Goal: Information Seeking & Learning: Understand process/instructions

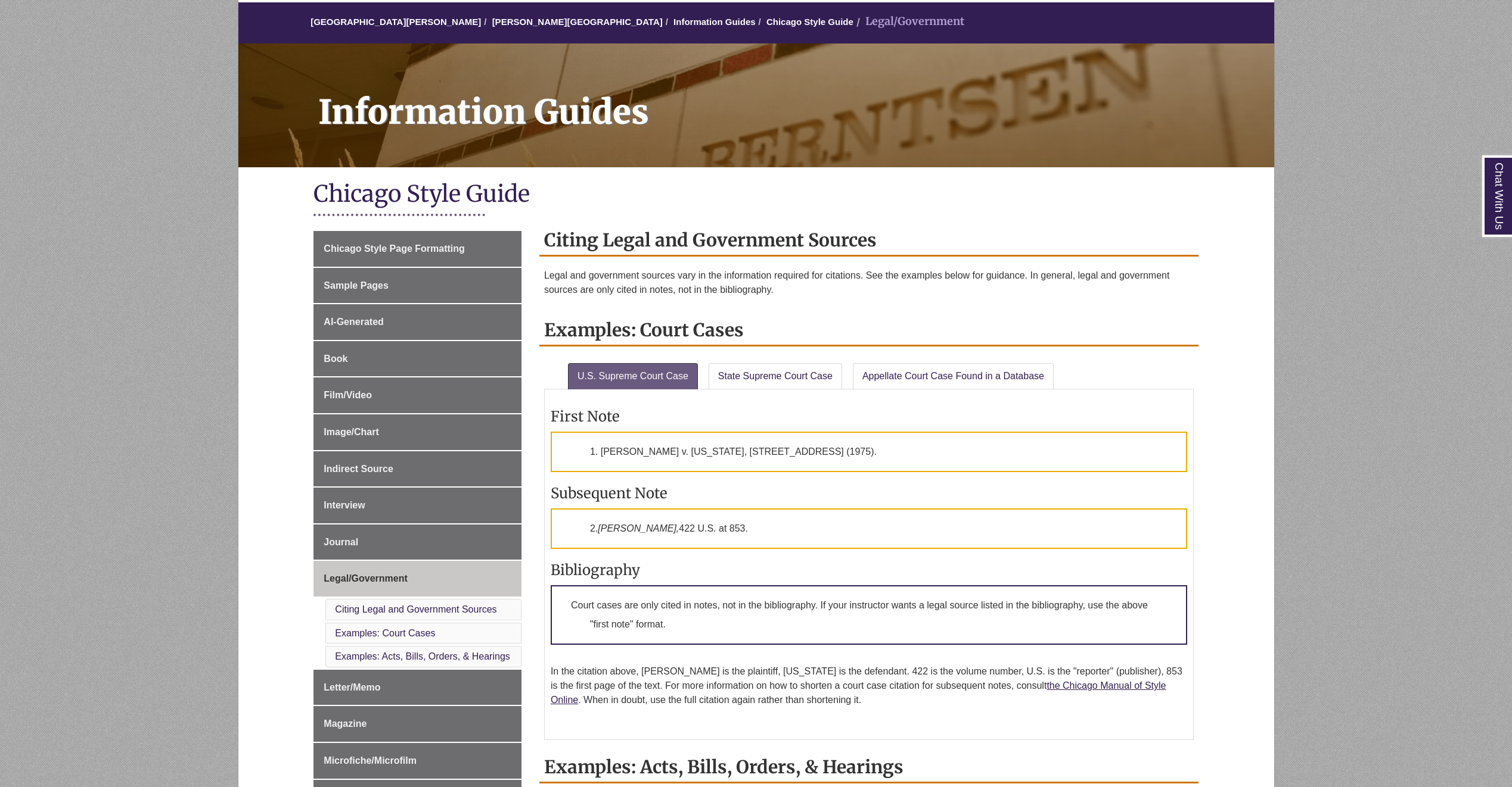
scroll to position [119, 0]
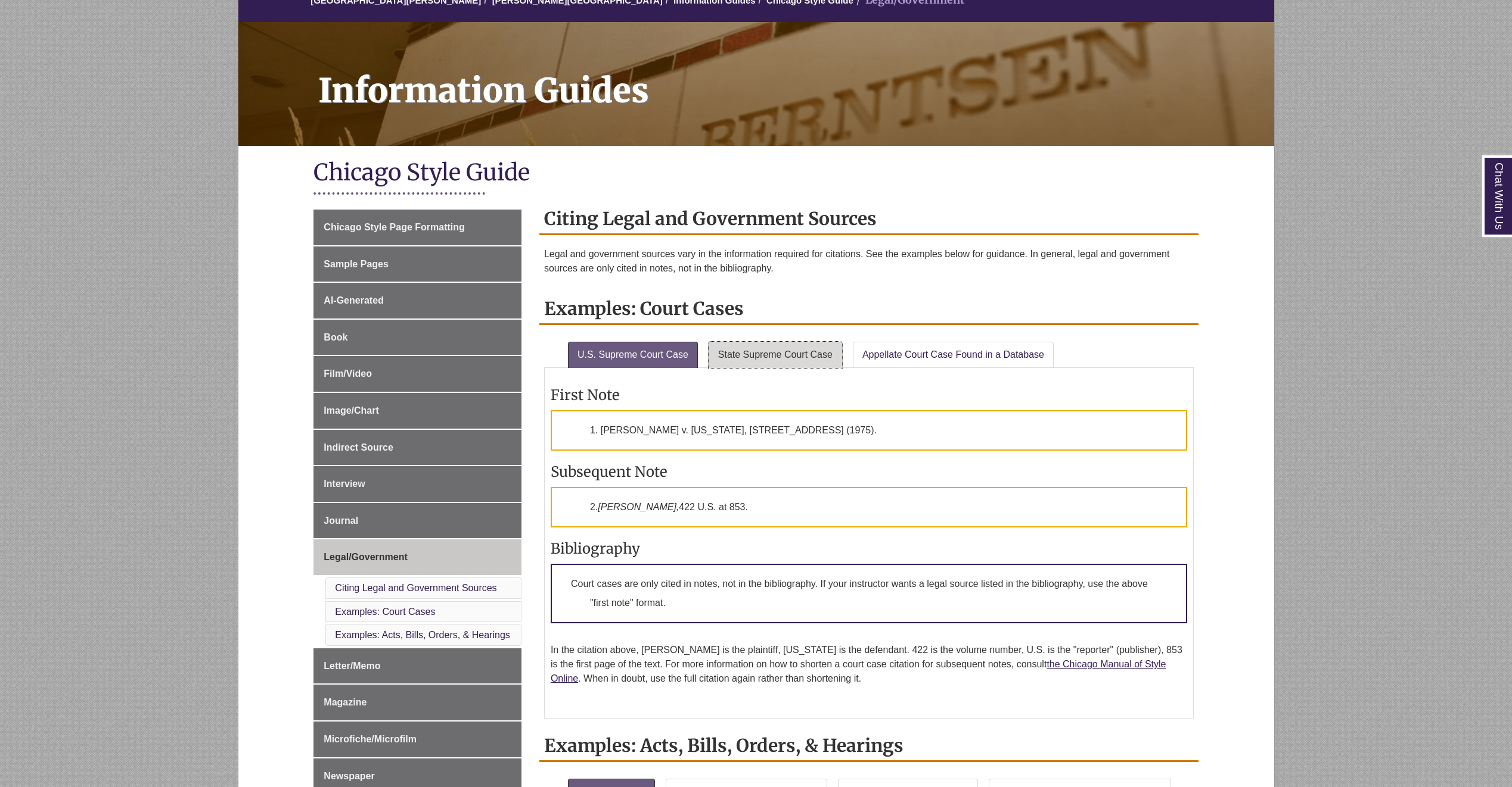
click at [773, 363] on link "State Supreme Court Case" at bounding box center [775, 354] width 133 height 26
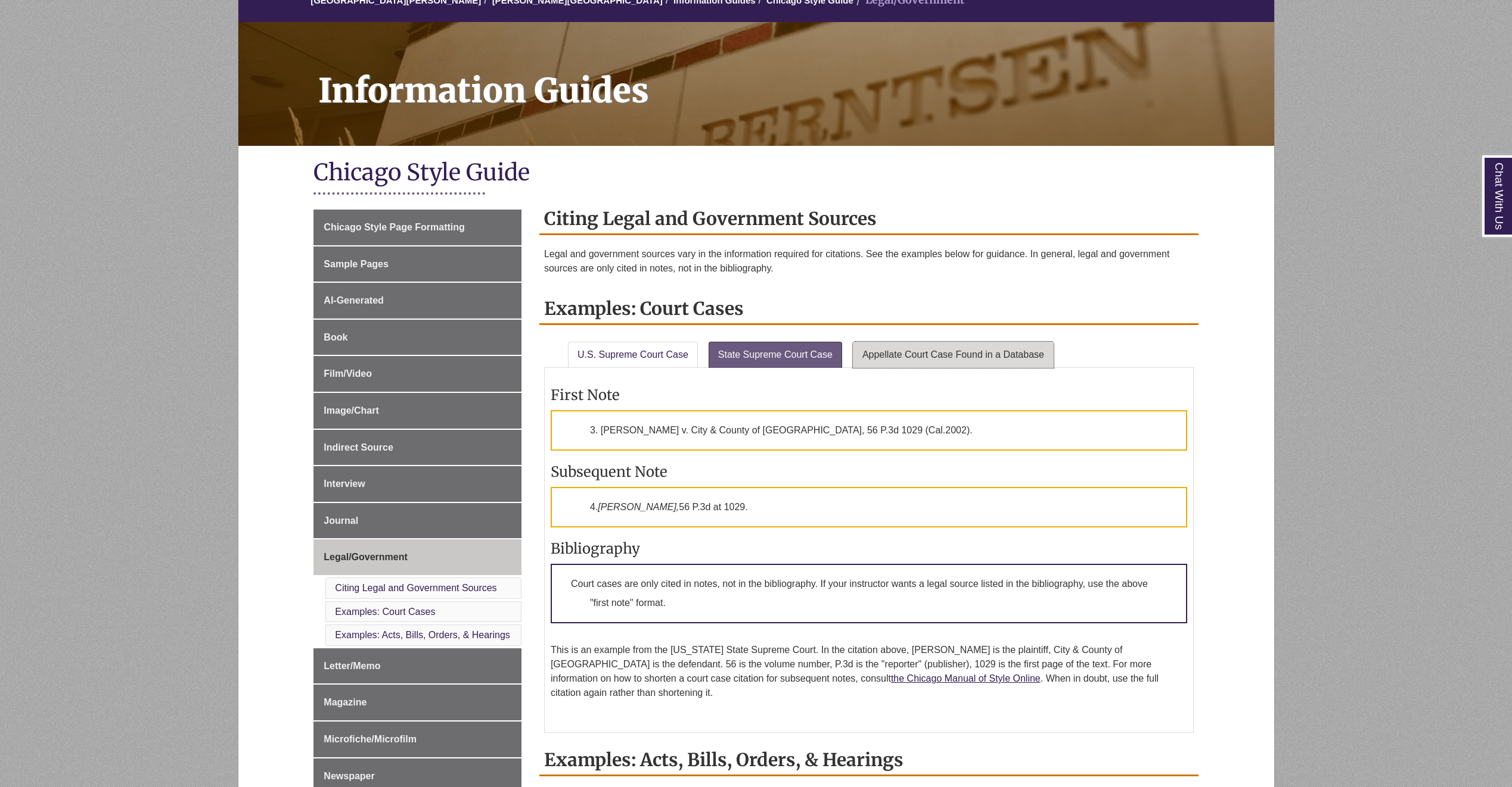
click at [935, 354] on link "Appellate Court Case Found in a Database" at bounding box center [953, 354] width 201 height 26
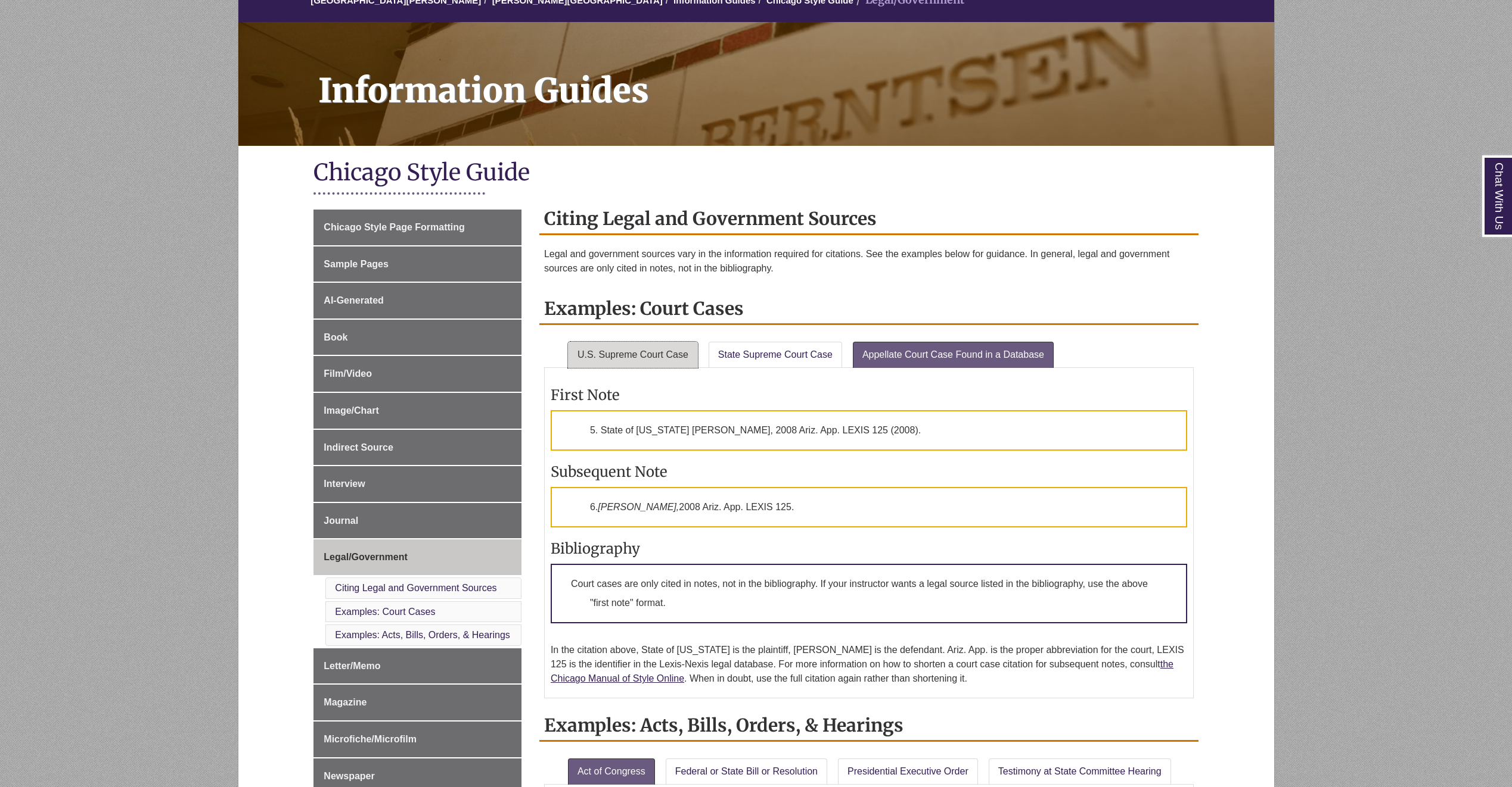
click at [631, 365] on link "U.S. Supreme Court Case" at bounding box center [633, 354] width 129 height 26
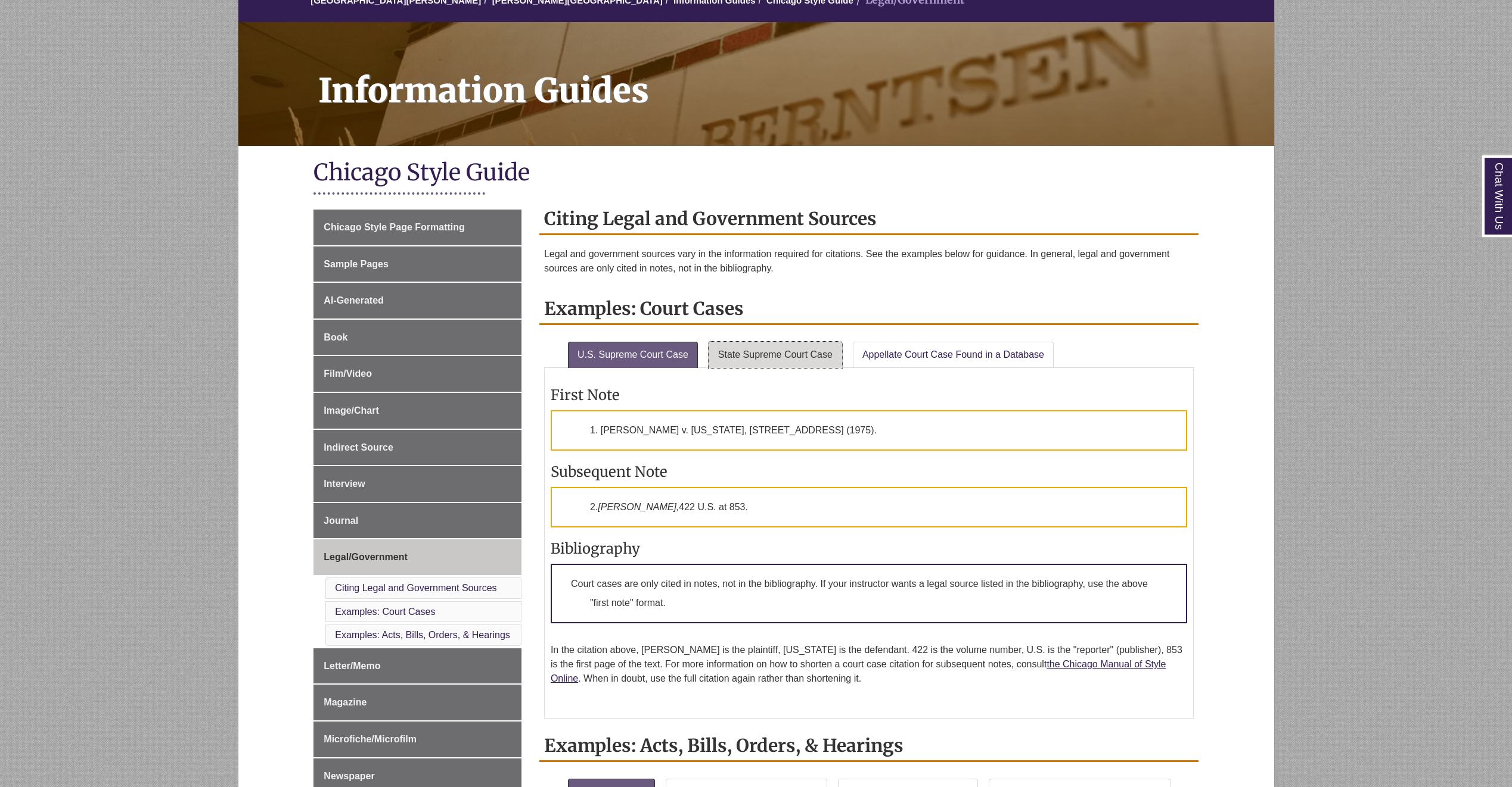
click at [760, 353] on link "State Supreme Court Case" at bounding box center [775, 354] width 133 height 26
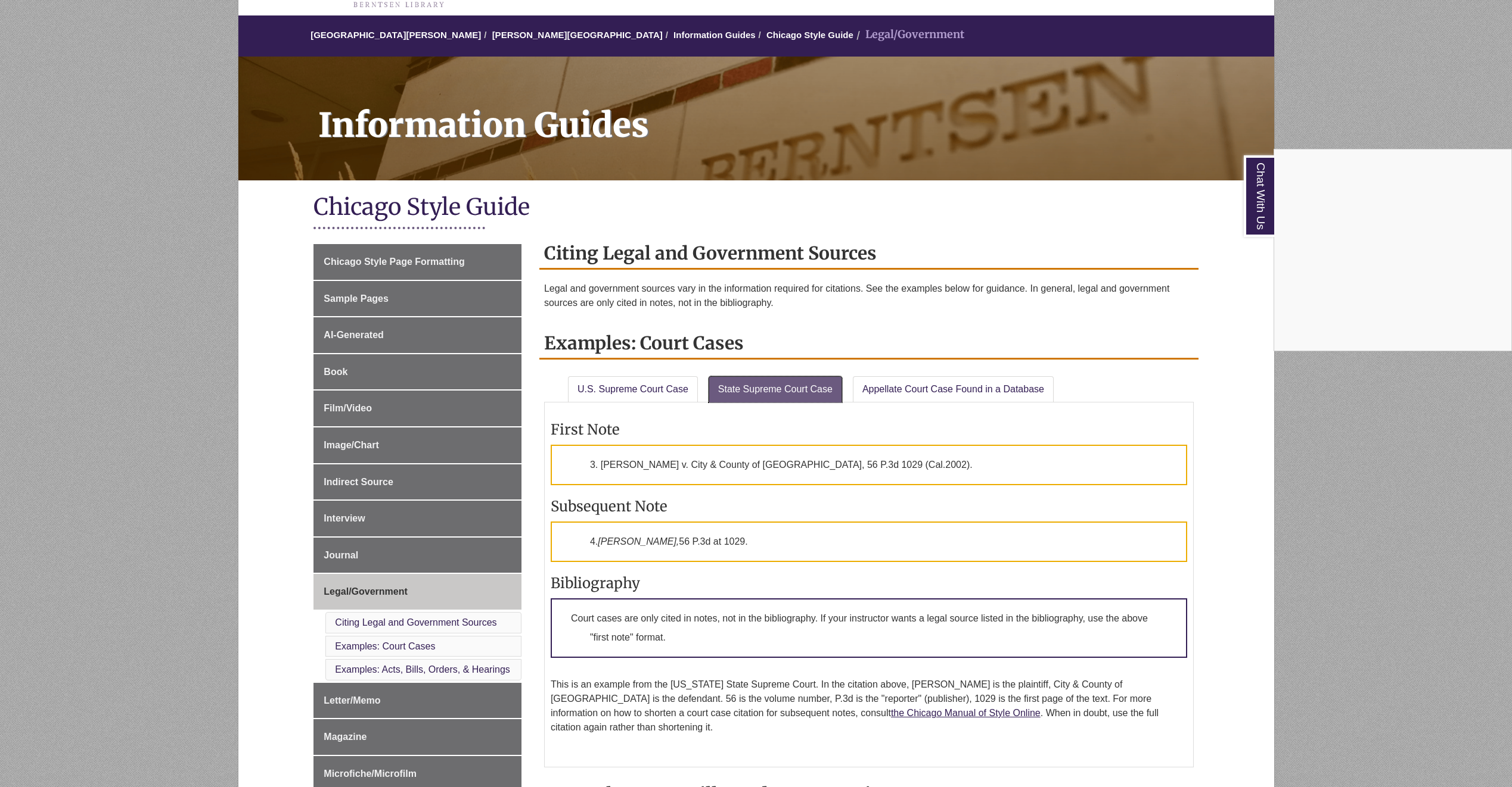
scroll to position [179, 0]
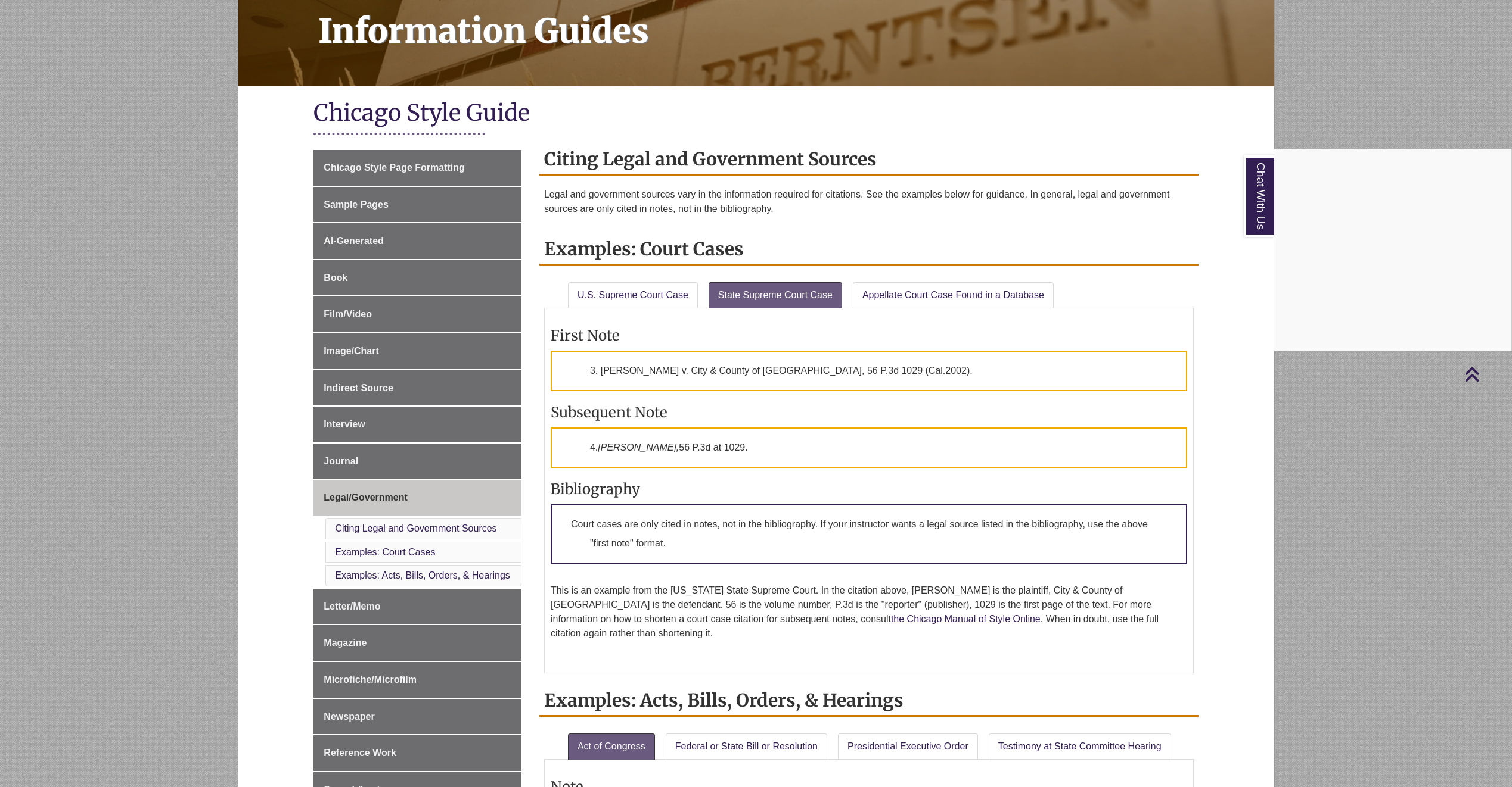
click at [642, 448] on div "Chat With Us" at bounding box center [756, 393] width 1512 height 787
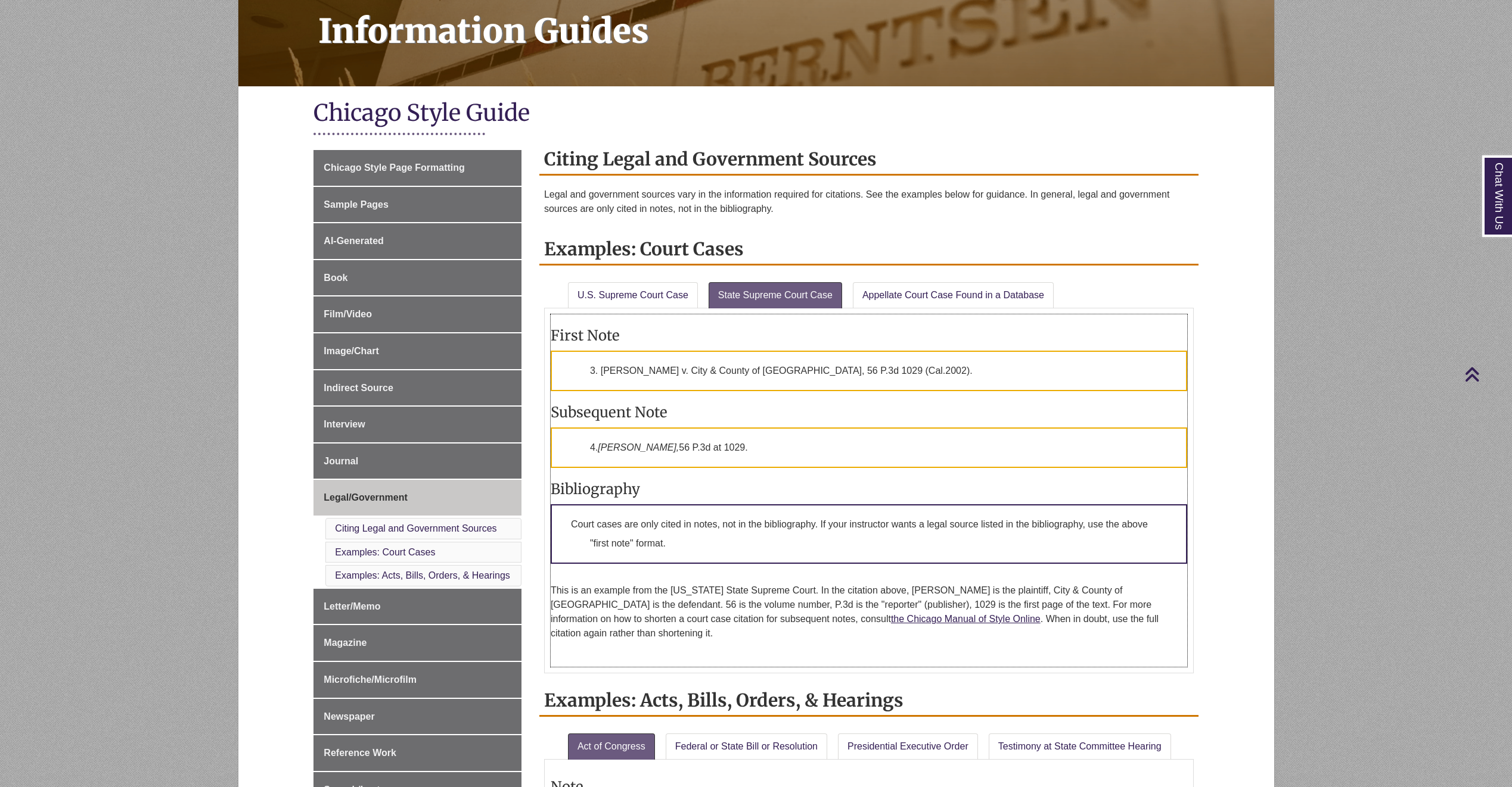
click at [721, 369] on p "3. [PERSON_NAME] v. City & County of [GEOGRAPHIC_DATA], 56 P.3d 1029 (Cal.2002)." at bounding box center [869, 371] width 637 height 41
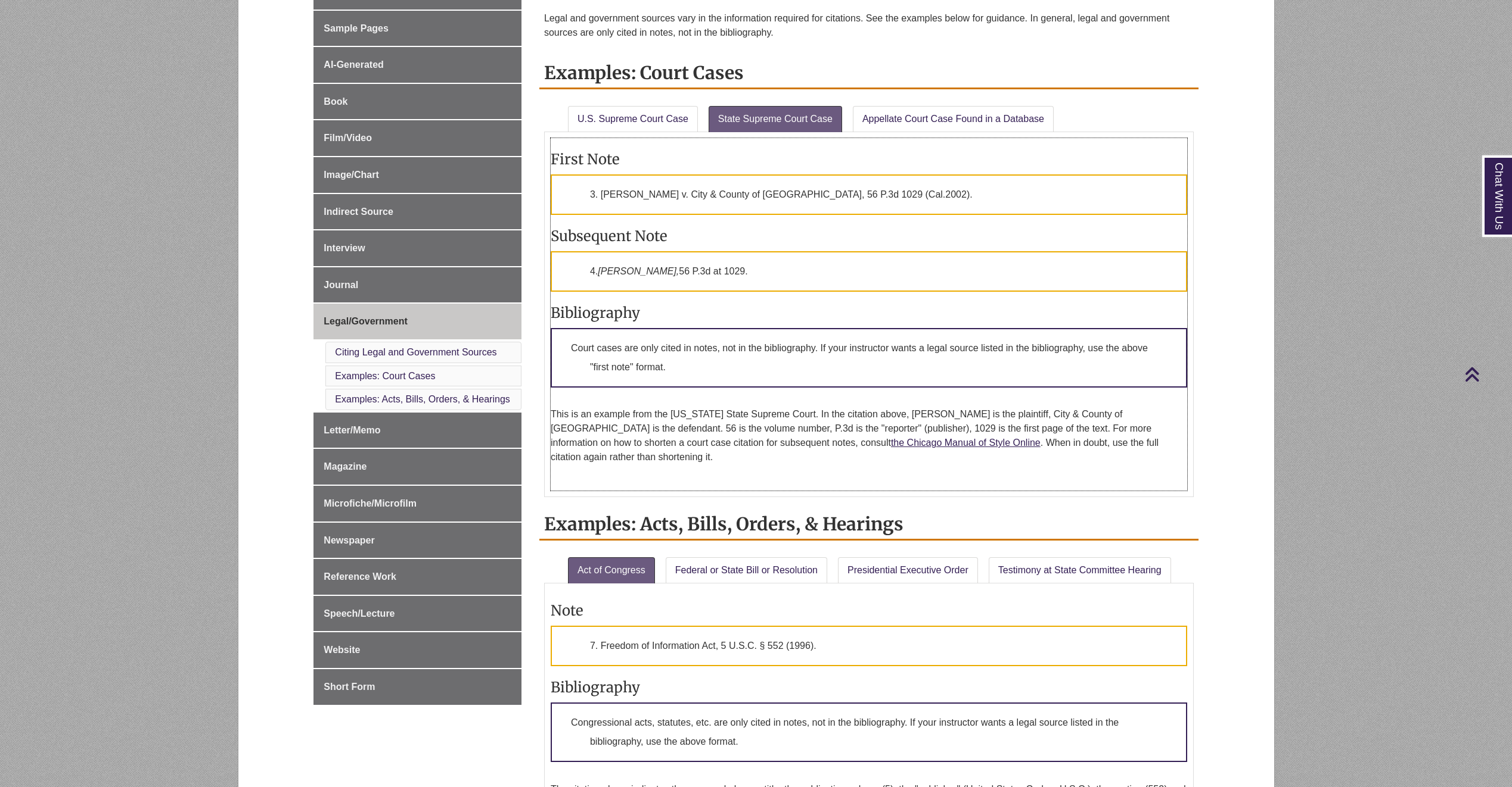
scroll to position [357, 0]
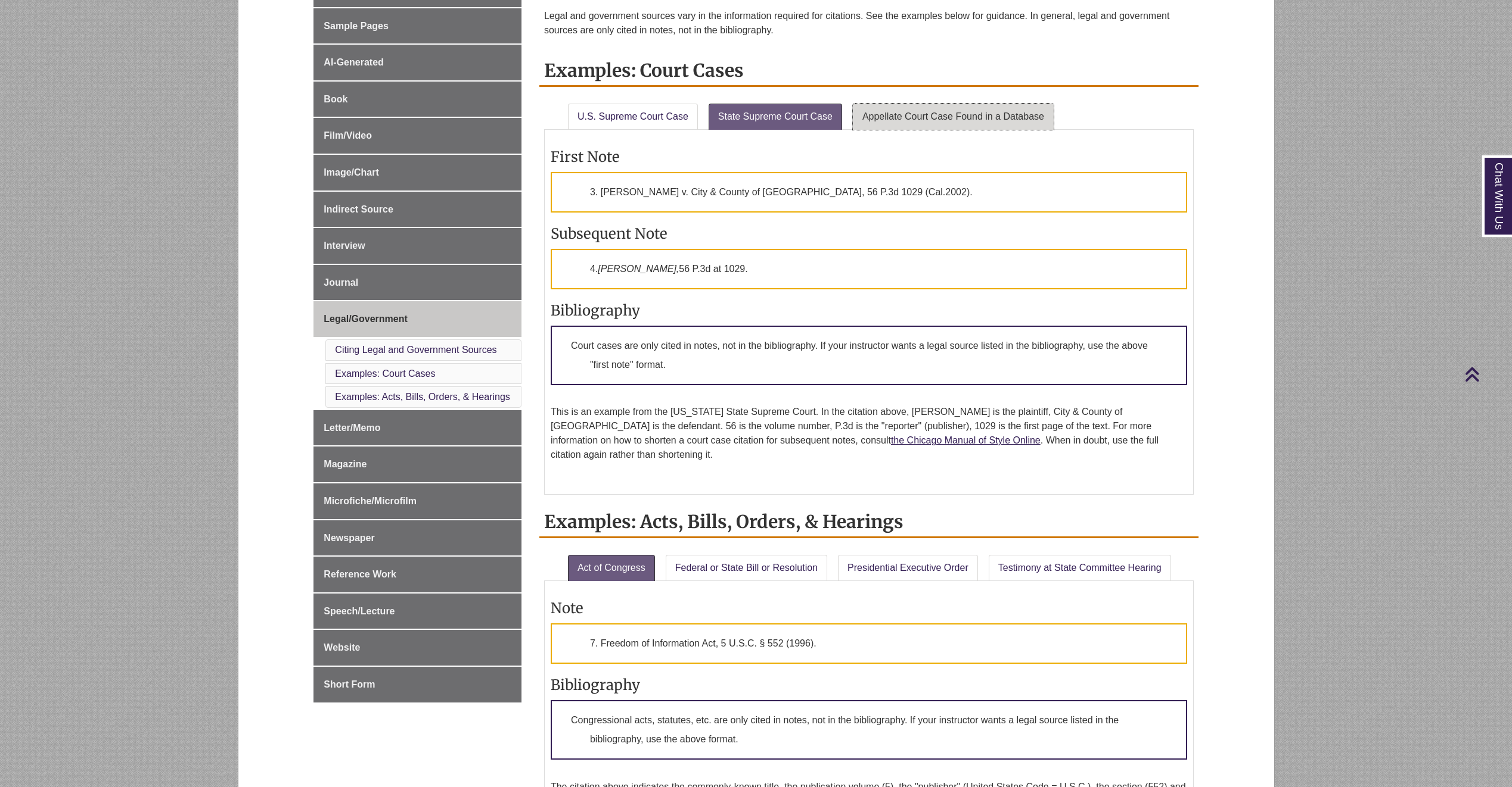
click at [916, 117] on link "Appellate Court Case Found in a Database" at bounding box center [953, 116] width 201 height 26
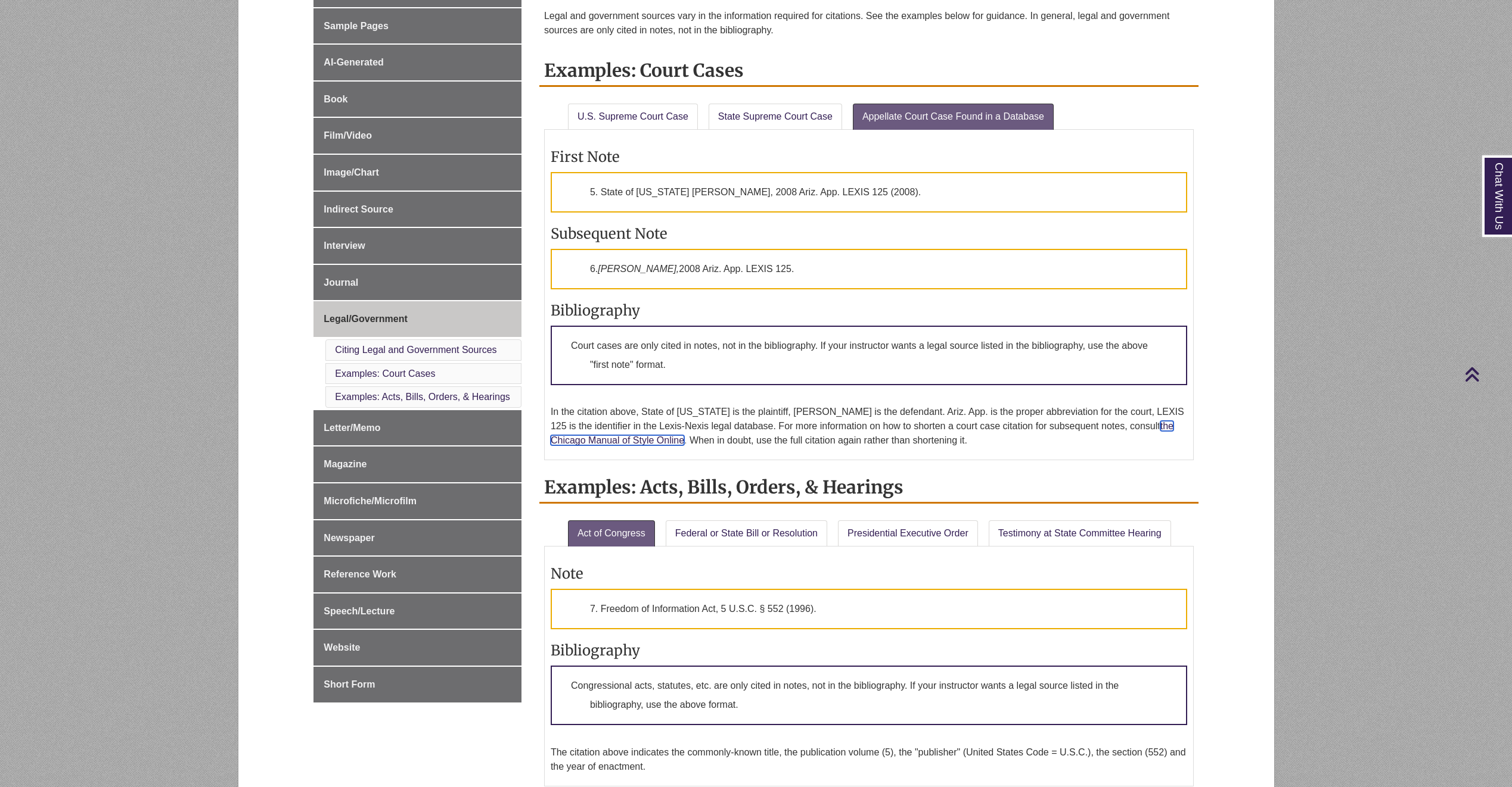
click at [1155, 422] on link "the Chicago Manual of Style Online" at bounding box center [862, 433] width 622 height 24
click at [753, 426] on p "In the citation above, State of [US_STATE] is the plaintiff, [PERSON_NAME] is t…" at bounding box center [869, 426] width 637 height 42
click at [904, 445] on p "In the citation above, State of [US_STATE] is the plaintiff, [PERSON_NAME] is t…" at bounding box center [869, 426] width 637 height 42
click at [923, 442] on p "In the citation above, State of [US_STATE] is the plaintiff, [PERSON_NAME] is t…" at bounding box center [869, 426] width 637 height 42
click at [996, 121] on link "Appellate Court Case Found in a Database" at bounding box center [953, 116] width 201 height 26
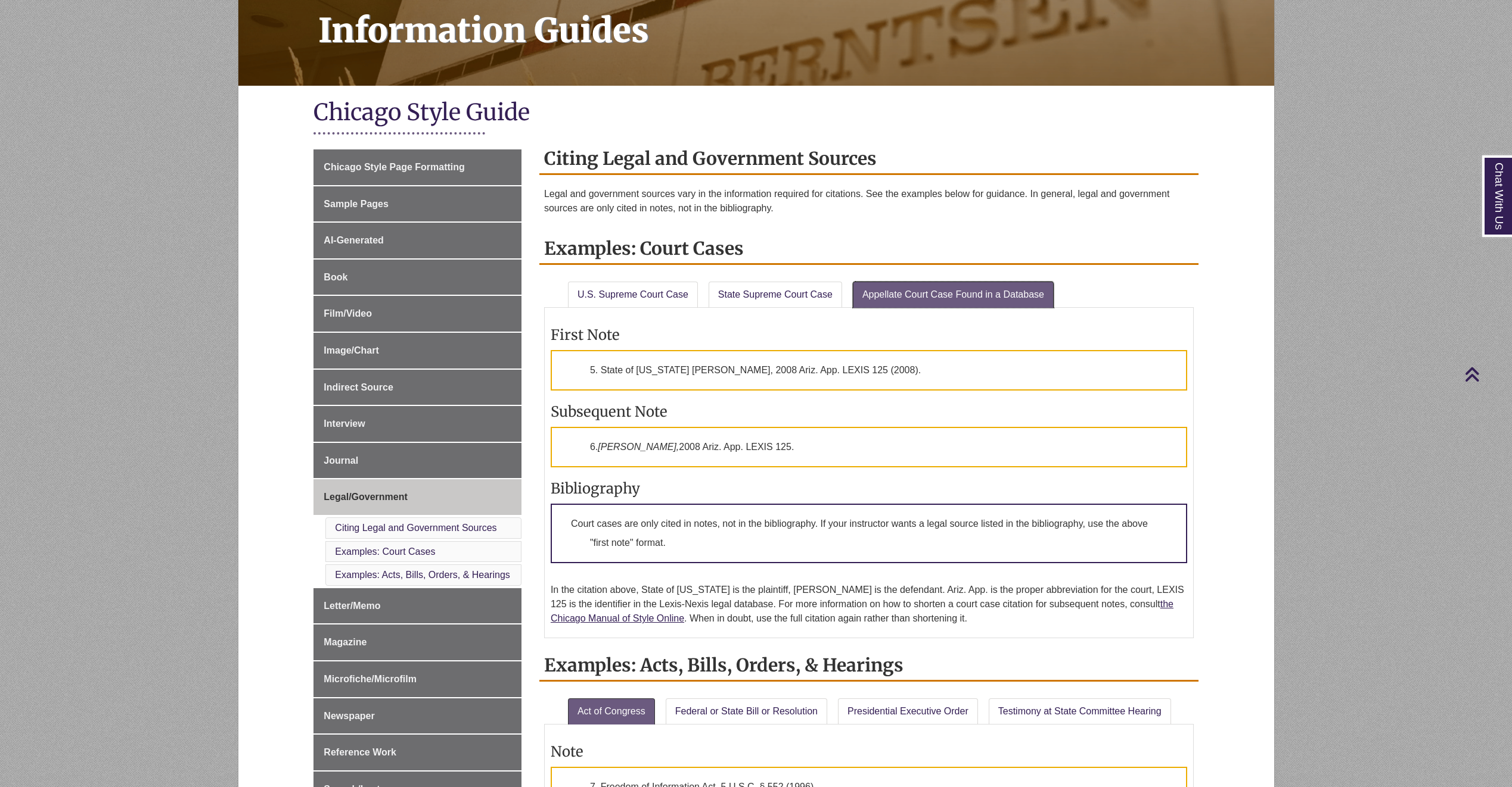
scroll to position [179, 0]
click at [788, 294] on link "State Supreme Court Case" at bounding box center [775, 295] width 133 height 26
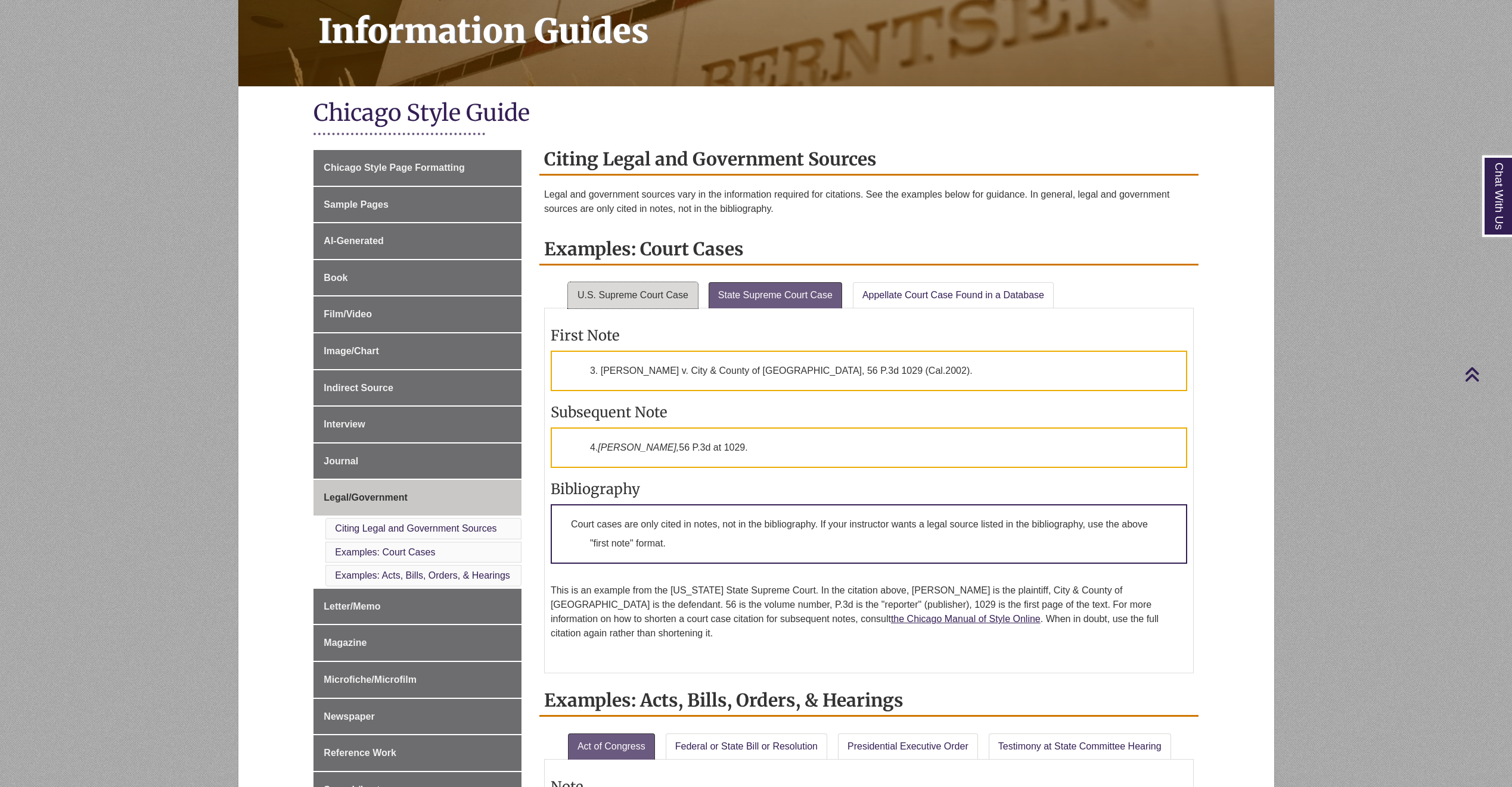
drag, startPoint x: 696, startPoint y: 299, endPoint x: 682, endPoint y: 299, distance: 14.0
click at [696, 299] on link "U.S. Supreme Court Case" at bounding box center [633, 295] width 129 height 26
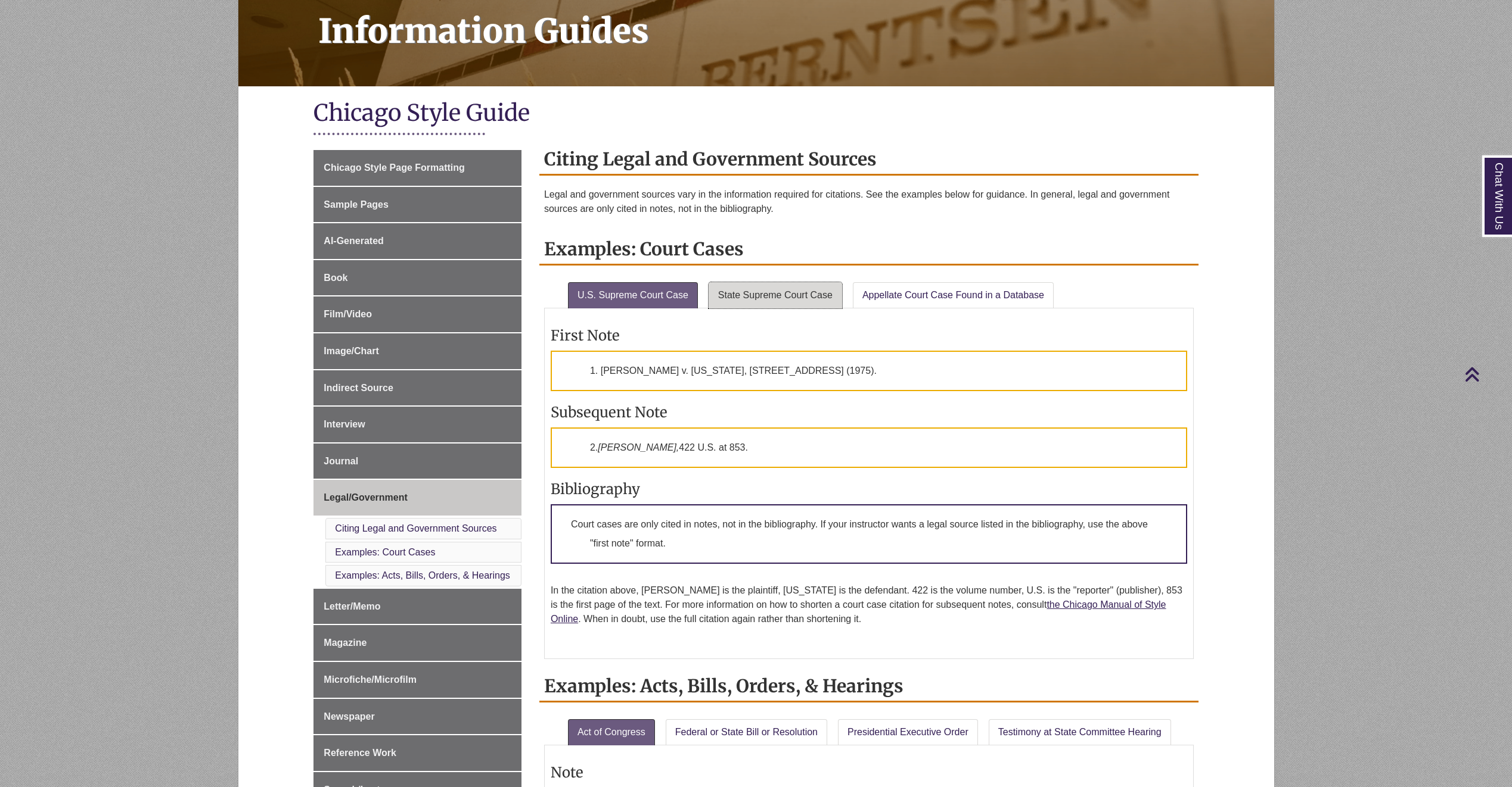
click at [722, 295] on link "State Supreme Court Case" at bounding box center [775, 295] width 133 height 26
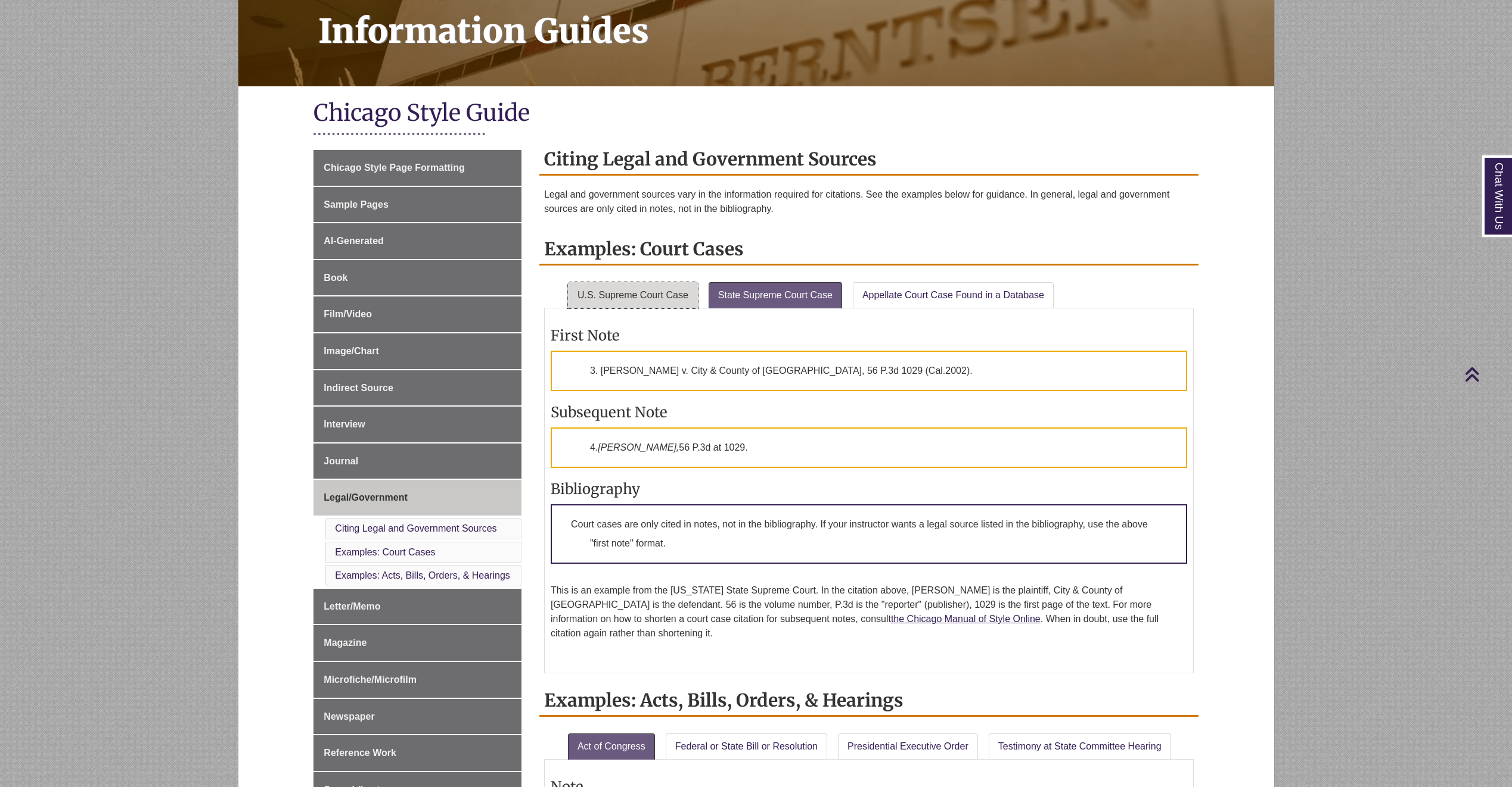
click at [639, 295] on link "U.S. Supreme Court Case" at bounding box center [633, 295] width 129 height 26
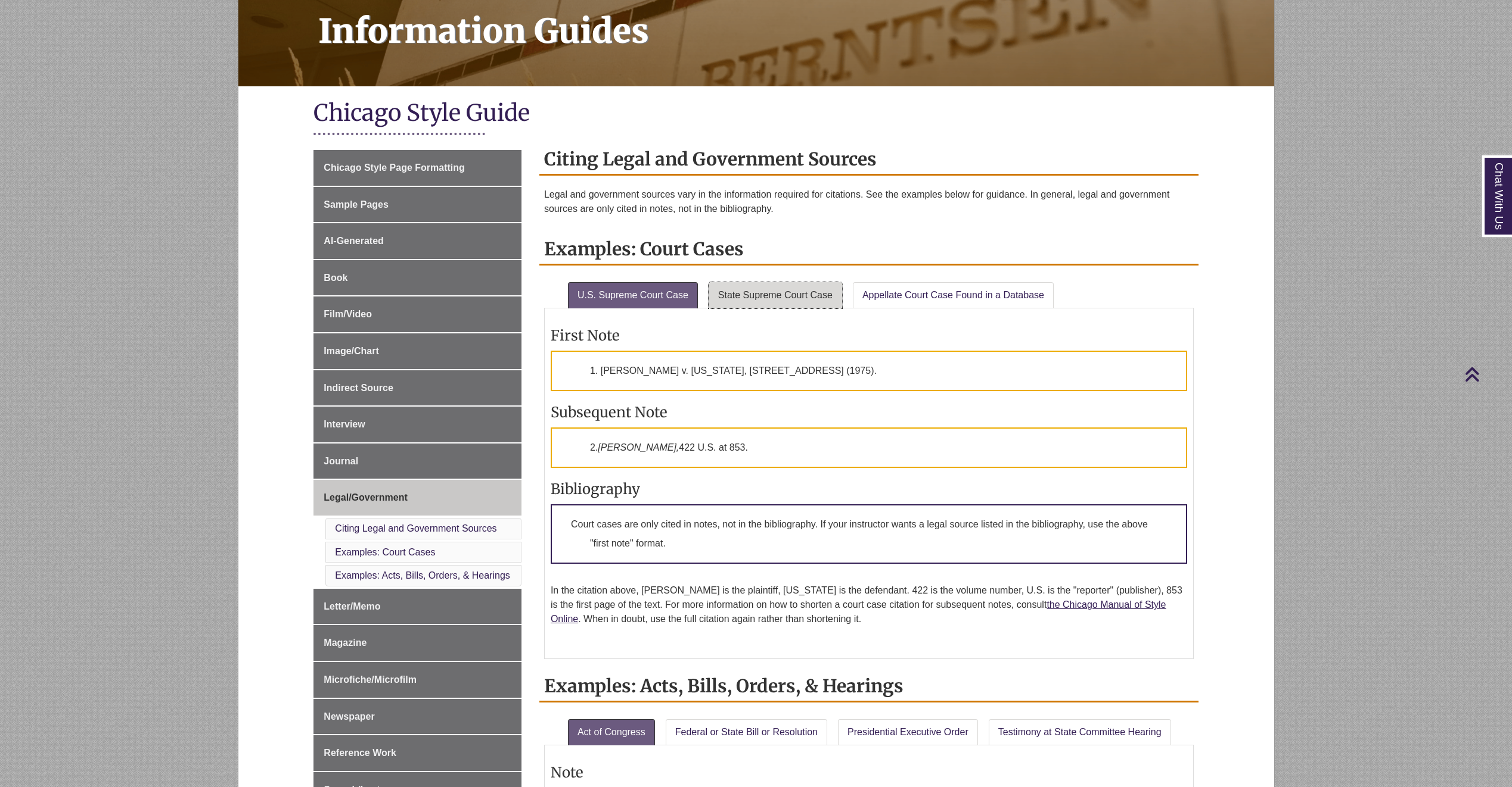
click at [781, 292] on link "State Supreme Court Case" at bounding box center [775, 295] width 133 height 26
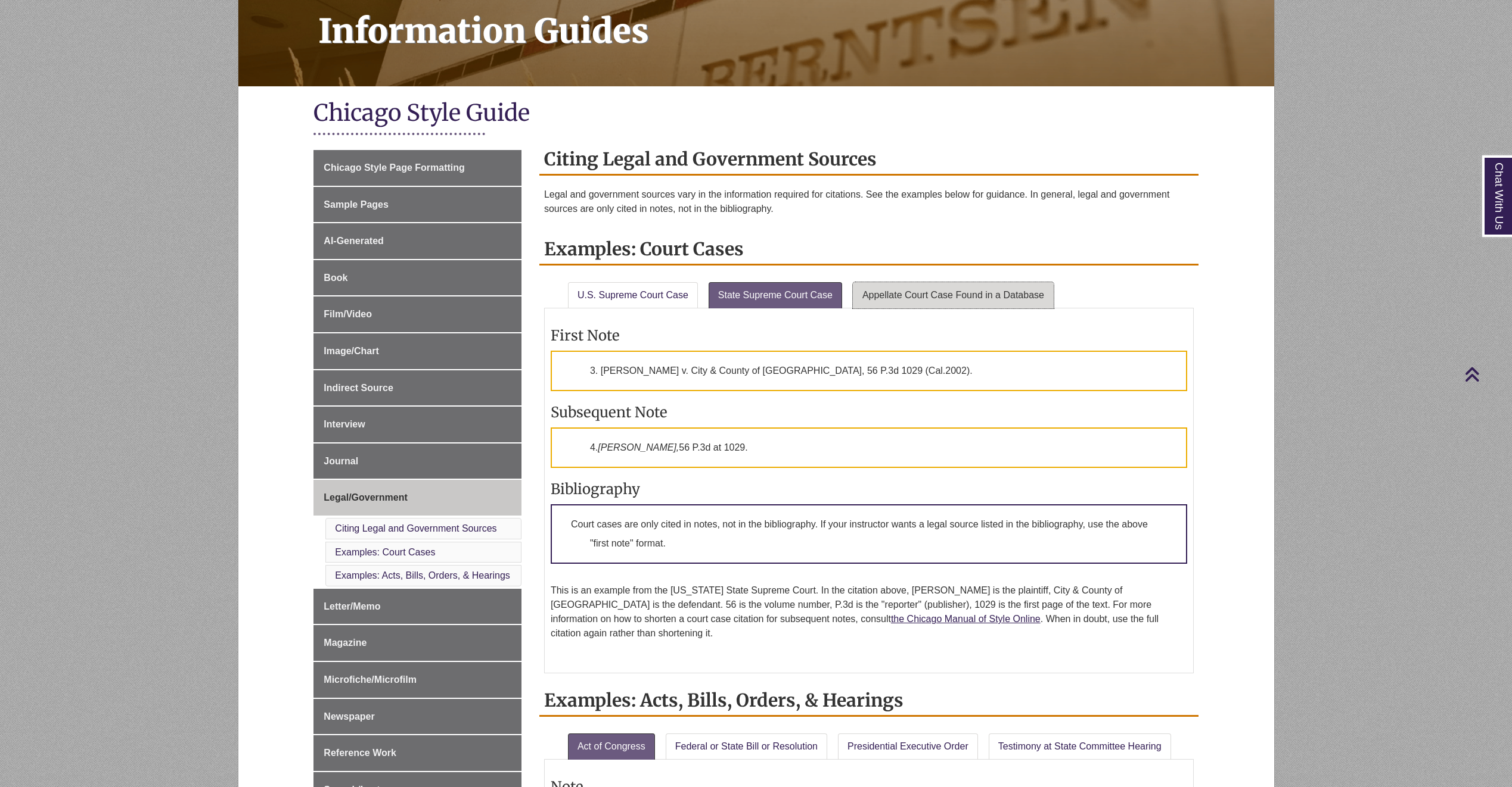
click at [879, 291] on link "Appellate Court Case Found in a Database" at bounding box center [953, 295] width 201 height 26
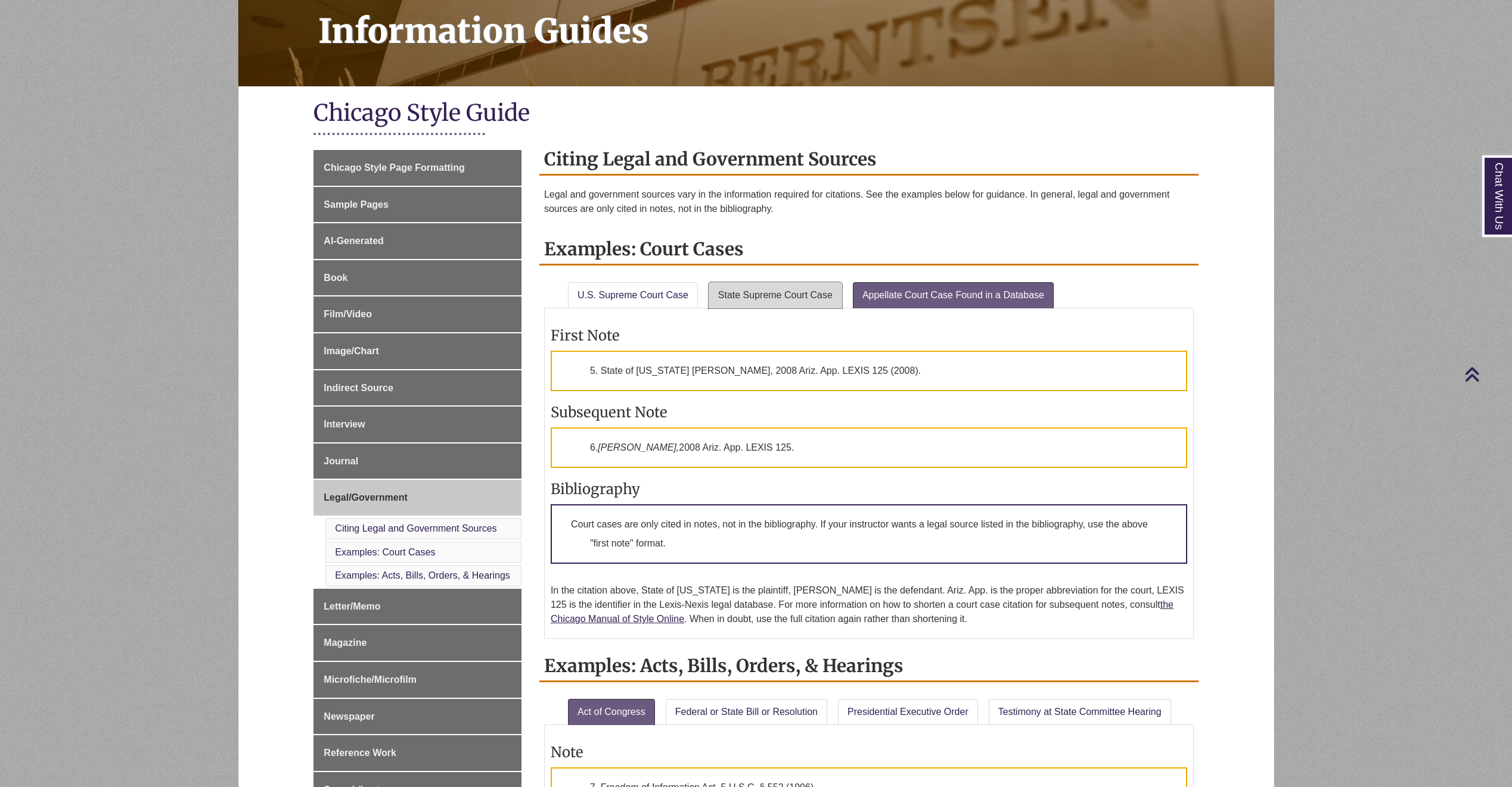
click at [813, 290] on link "State Supreme Court Case" at bounding box center [775, 295] width 133 height 26
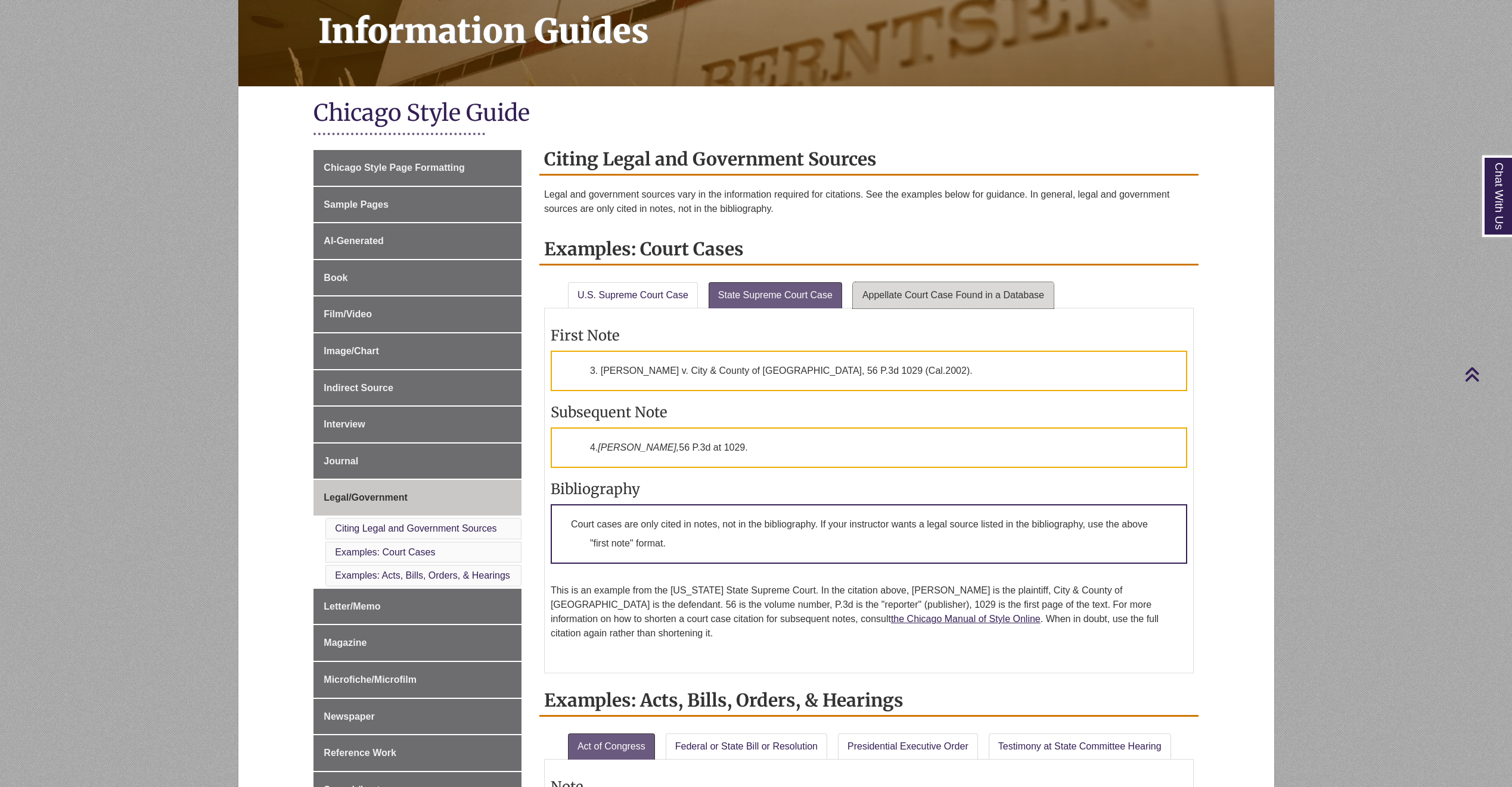
click at [882, 303] on link "Appellate Court Case Found in a Database" at bounding box center [953, 295] width 201 height 26
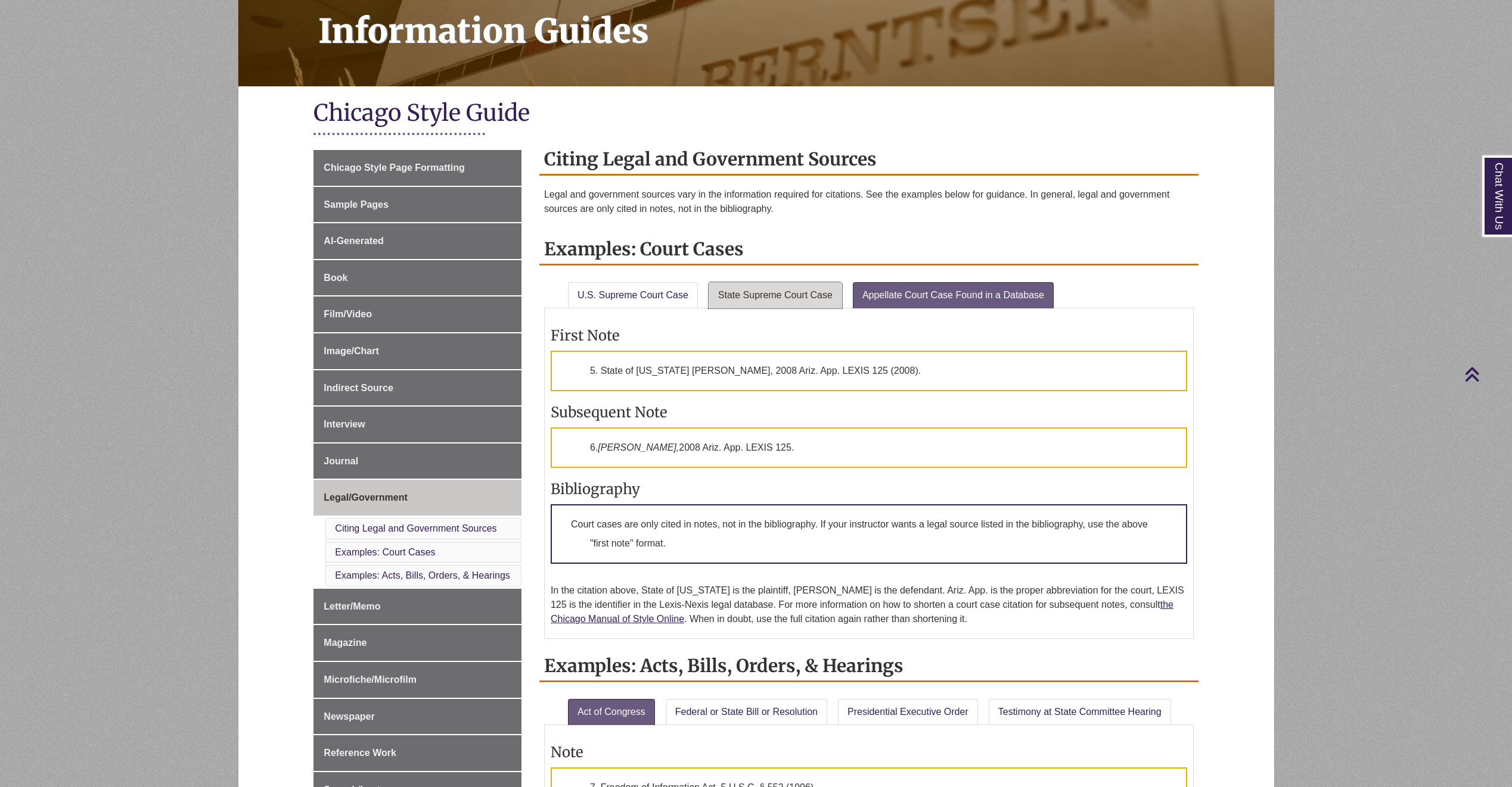
click at [753, 288] on link "State Supreme Court Case" at bounding box center [775, 295] width 133 height 26
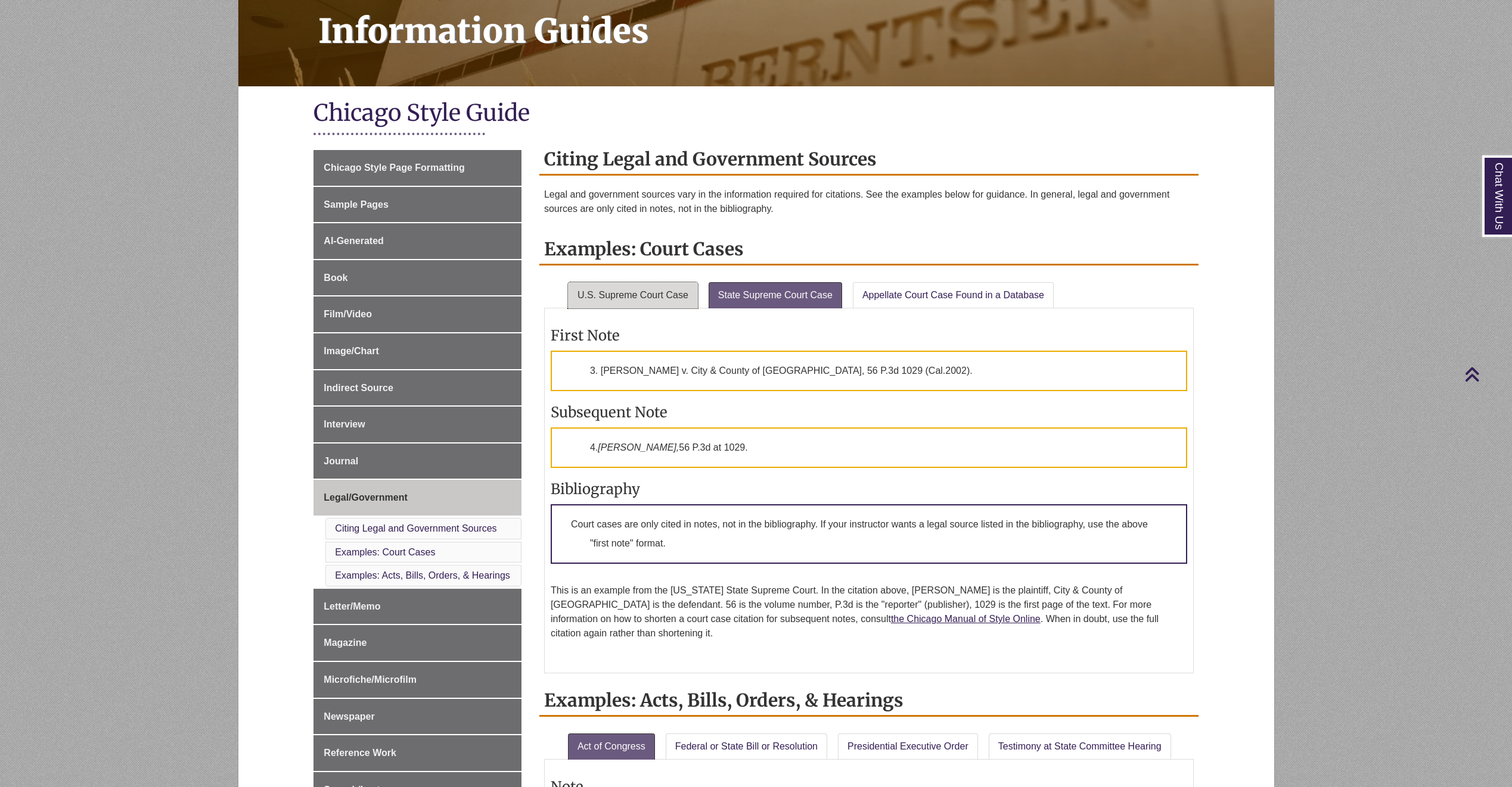
click at [653, 302] on link "U.S. Supreme Court Case" at bounding box center [633, 295] width 129 height 26
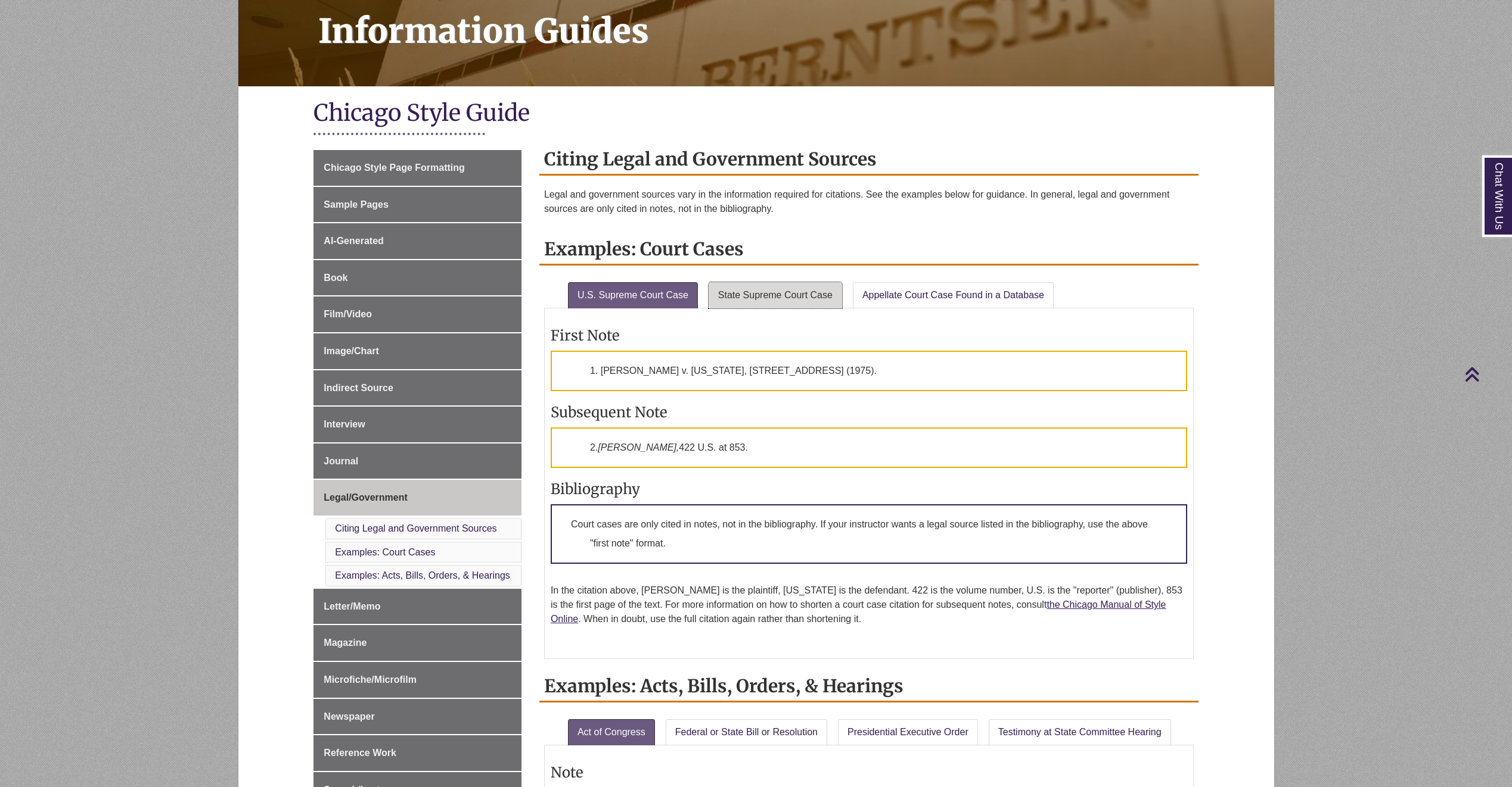
click at [755, 289] on link "State Supreme Court Case" at bounding box center [775, 295] width 133 height 26
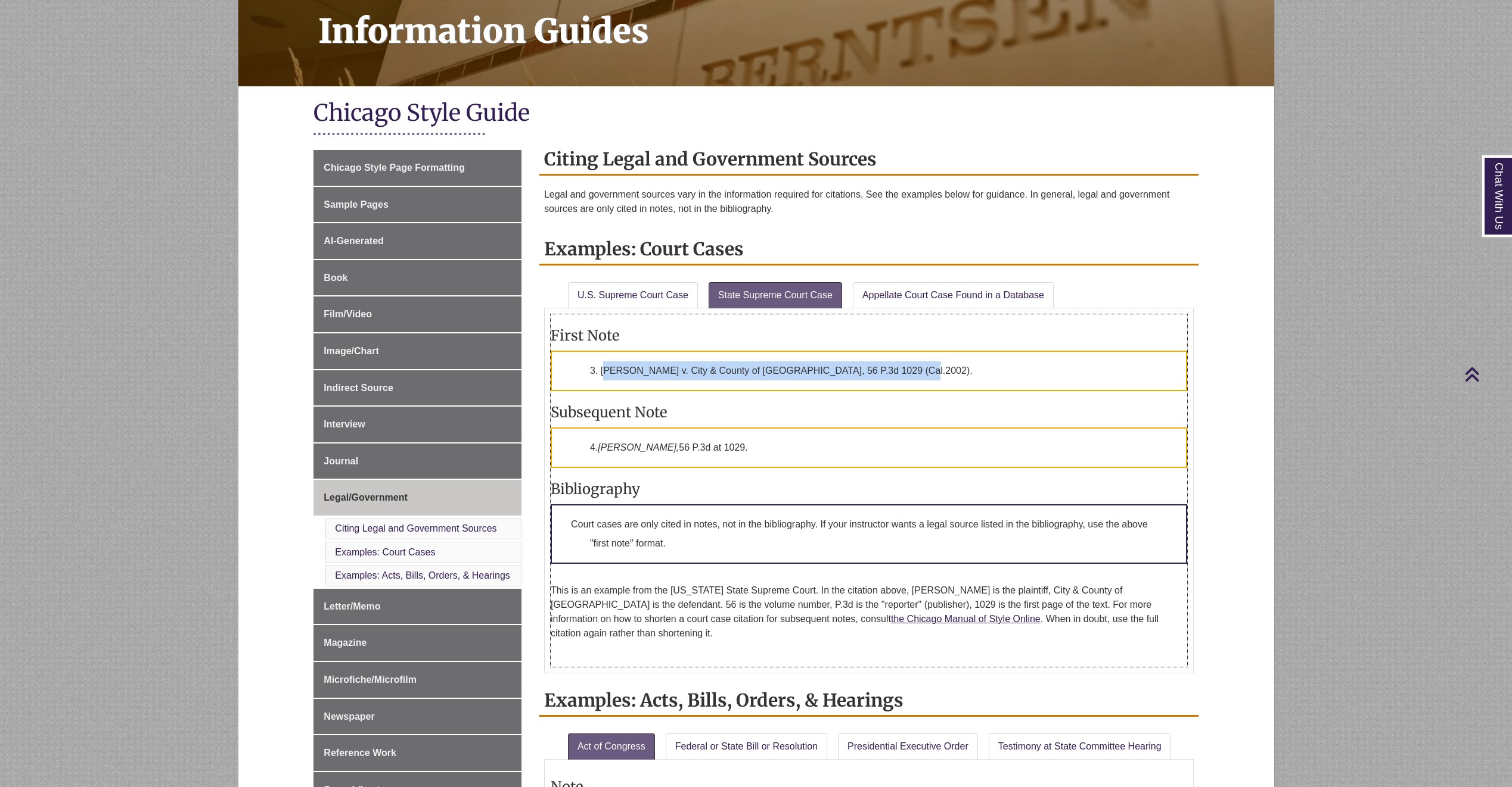
drag, startPoint x: 605, startPoint y: 372, endPoint x: 939, endPoint y: 372, distance: 334.0
click at [939, 372] on p "3. [PERSON_NAME] v. City & County of [GEOGRAPHIC_DATA], 56 P.3d 1029 (Cal.2002)." at bounding box center [869, 371] width 637 height 41
copy p "delstein v. City & County of [GEOGRAPHIC_DATA], 56 P.3d 1029 (Cal.2002)."
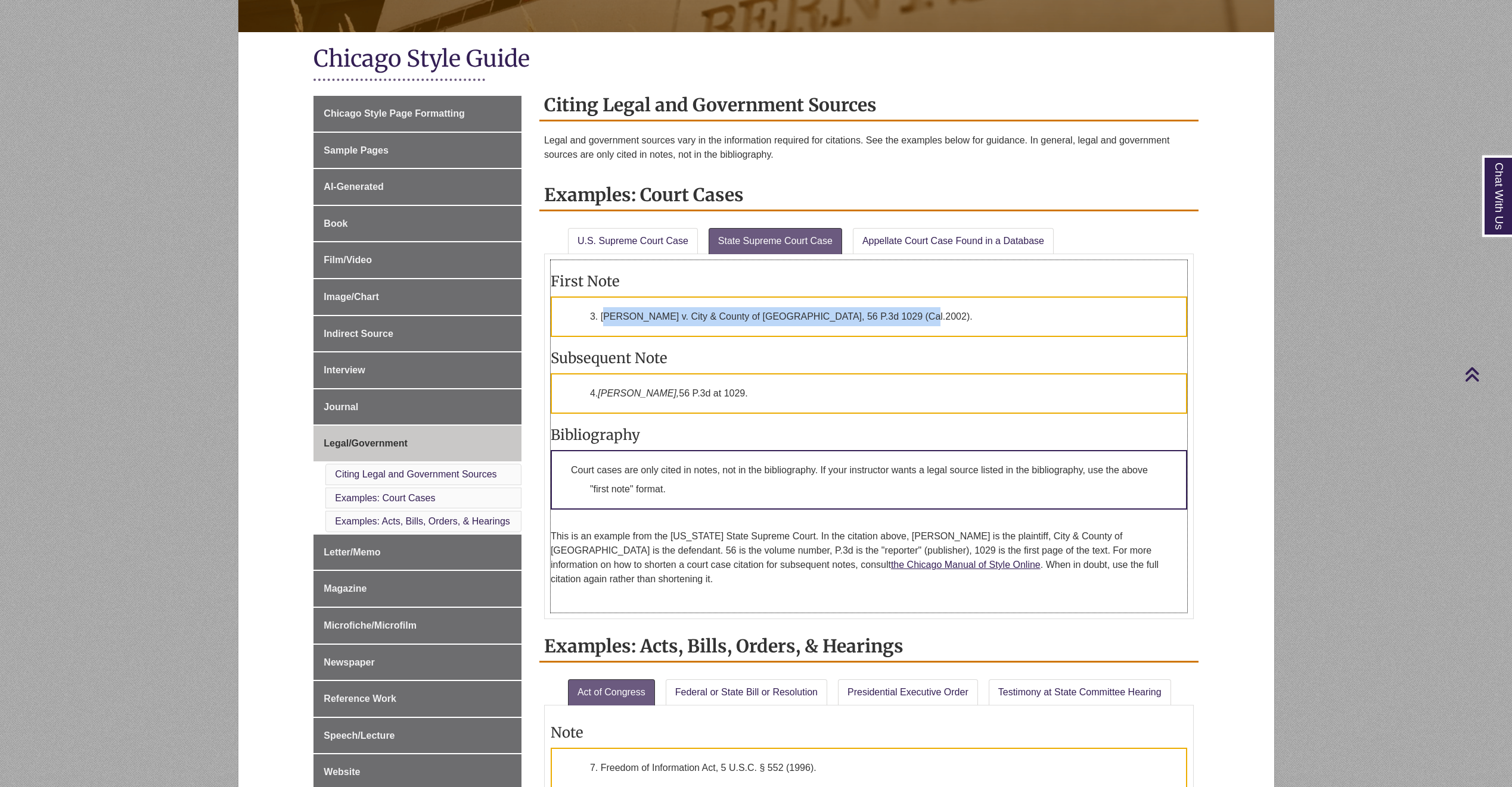
scroll to position [239, 0]
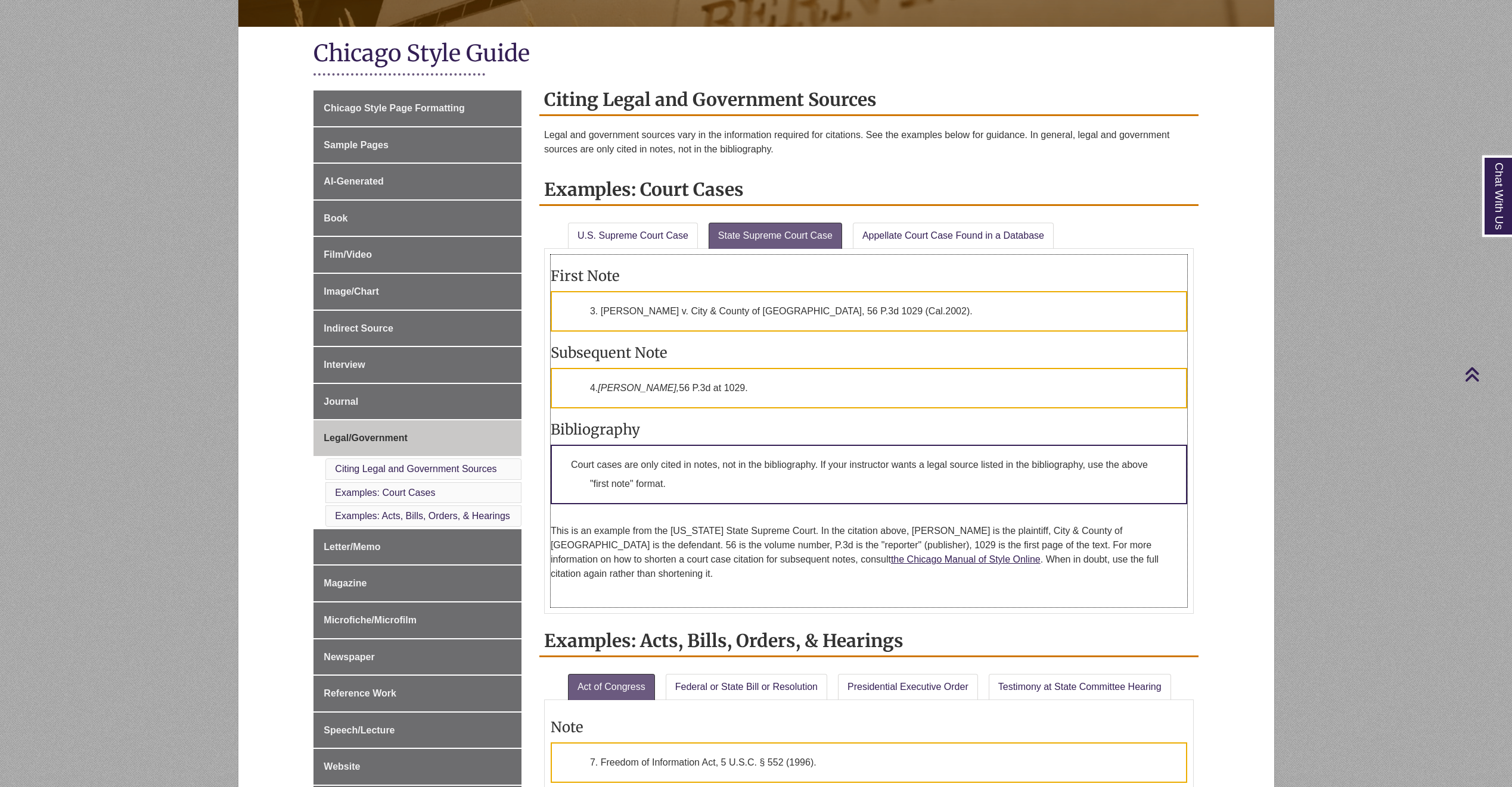
click at [963, 338] on div "First Note 3. [PERSON_NAME] v. City & County of [GEOGRAPHIC_DATA], 56 P.3d 1029…" at bounding box center [869, 432] width 637 height 353
click at [800, 351] on h3 "Subsequent Note" at bounding box center [869, 352] width 637 height 18
drag, startPoint x: 938, startPoint y: 233, endPoint x: 931, endPoint y: 235, distance: 7.3
click at [938, 233] on link "Appellate Court Case Found in a Database" at bounding box center [953, 236] width 201 height 26
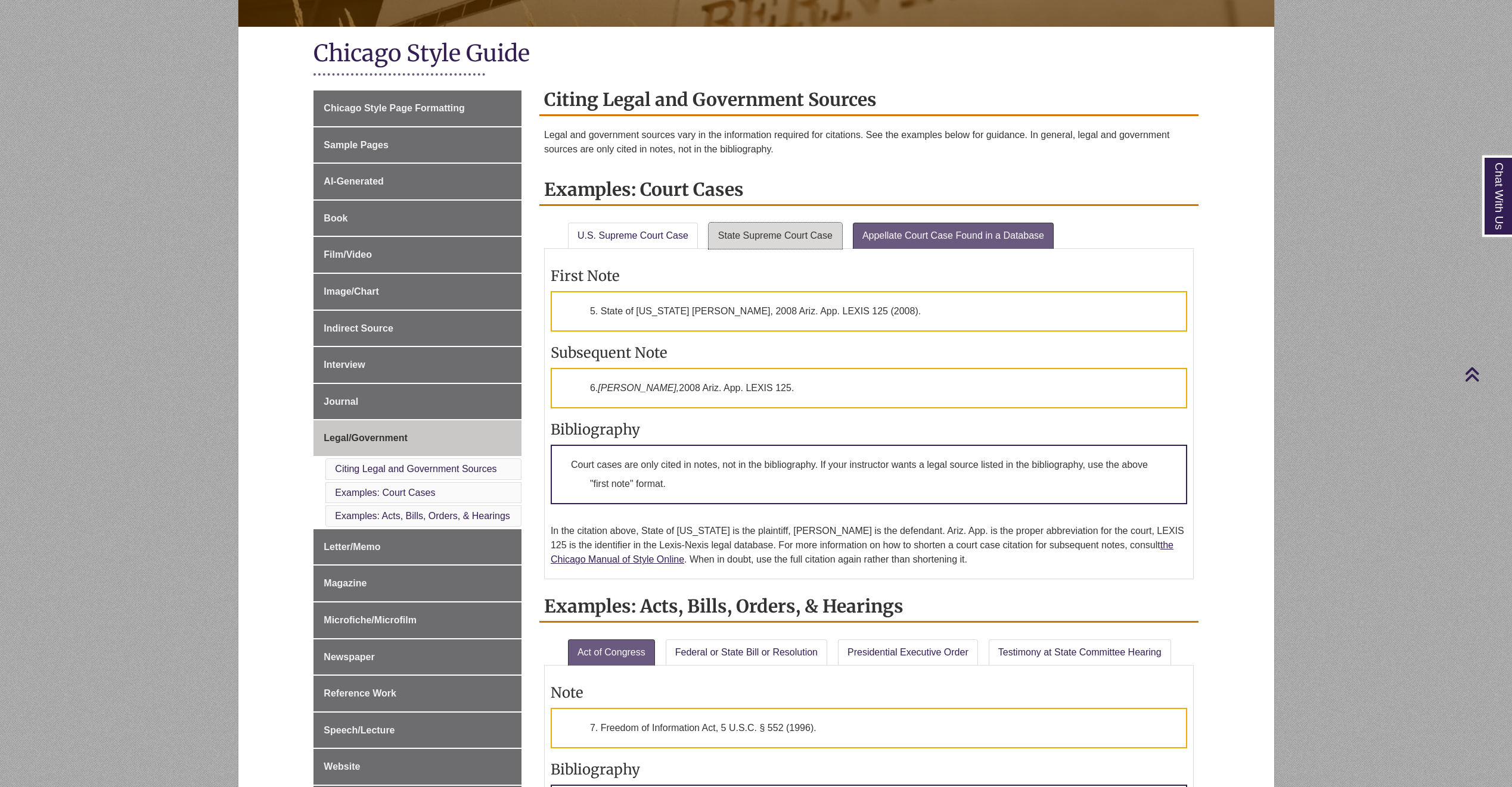
click at [813, 239] on link "State Supreme Court Case" at bounding box center [775, 236] width 133 height 26
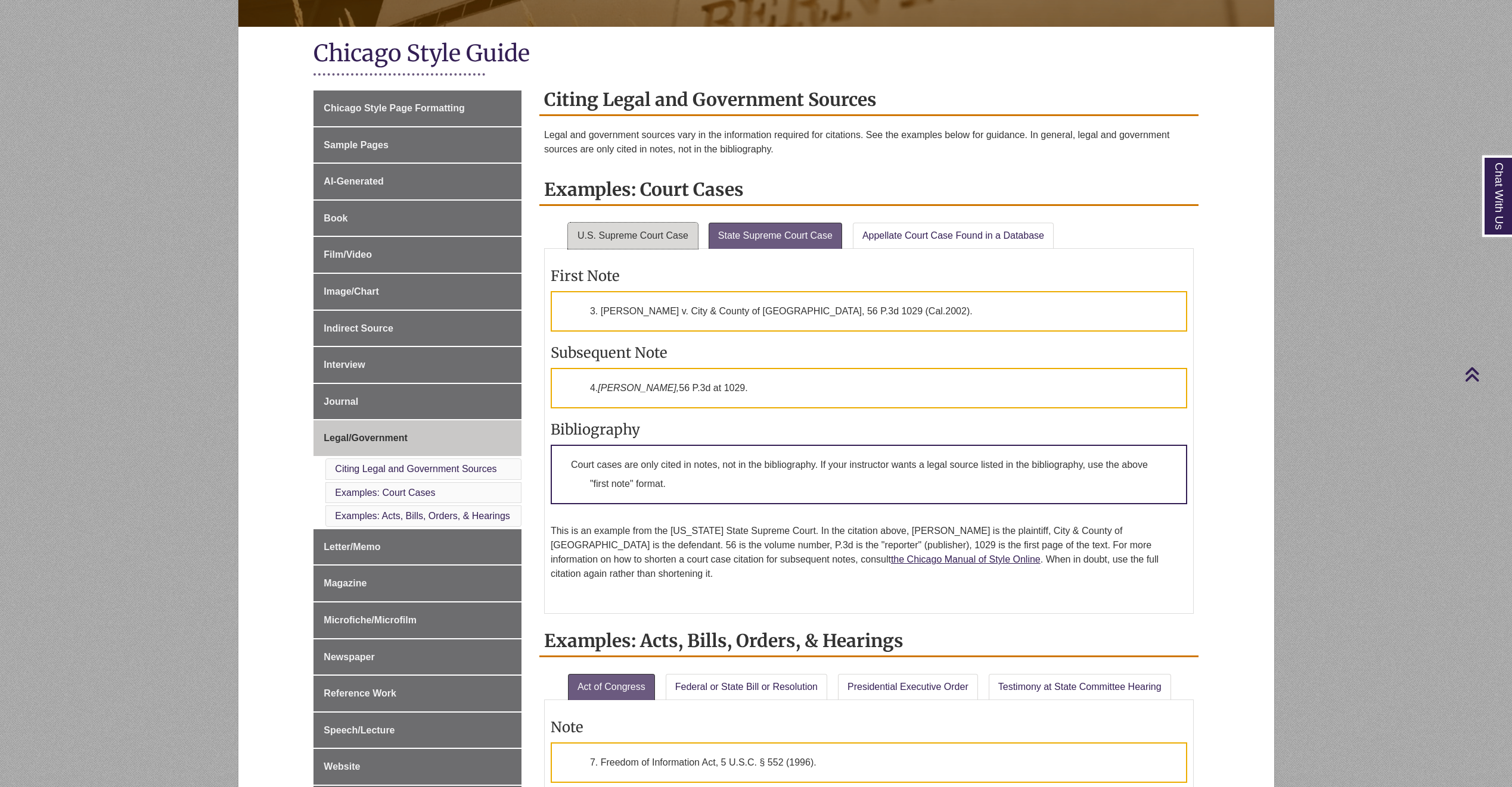
click at [697, 237] on li "U.S. Supreme Court Case" at bounding box center [634, 234] width 141 height 31
click at [648, 234] on link "U.S. Supreme Court Case" at bounding box center [633, 236] width 129 height 26
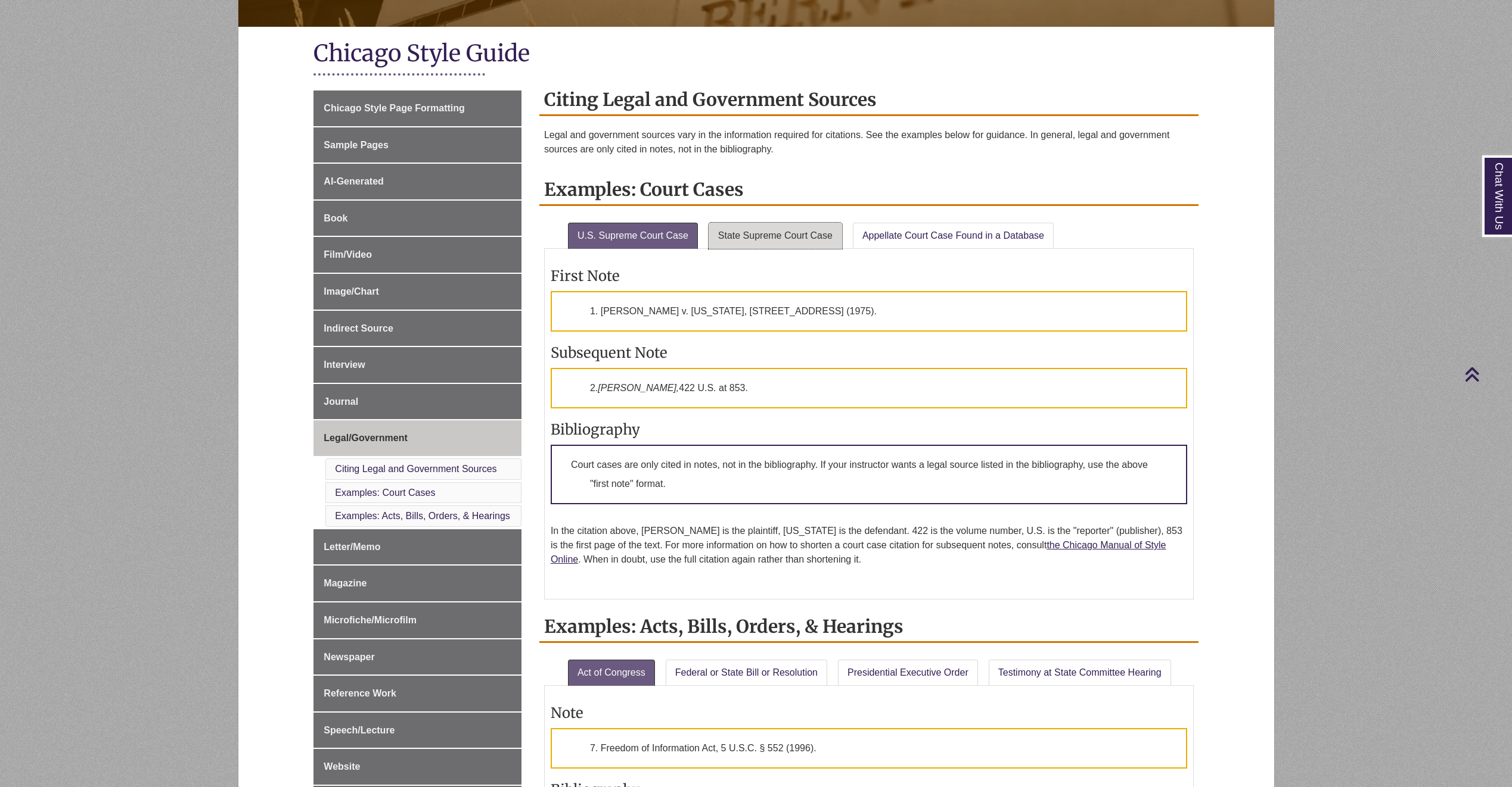
click at [724, 237] on link "State Supreme Court Case" at bounding box center [775, 236] width 133 height 26
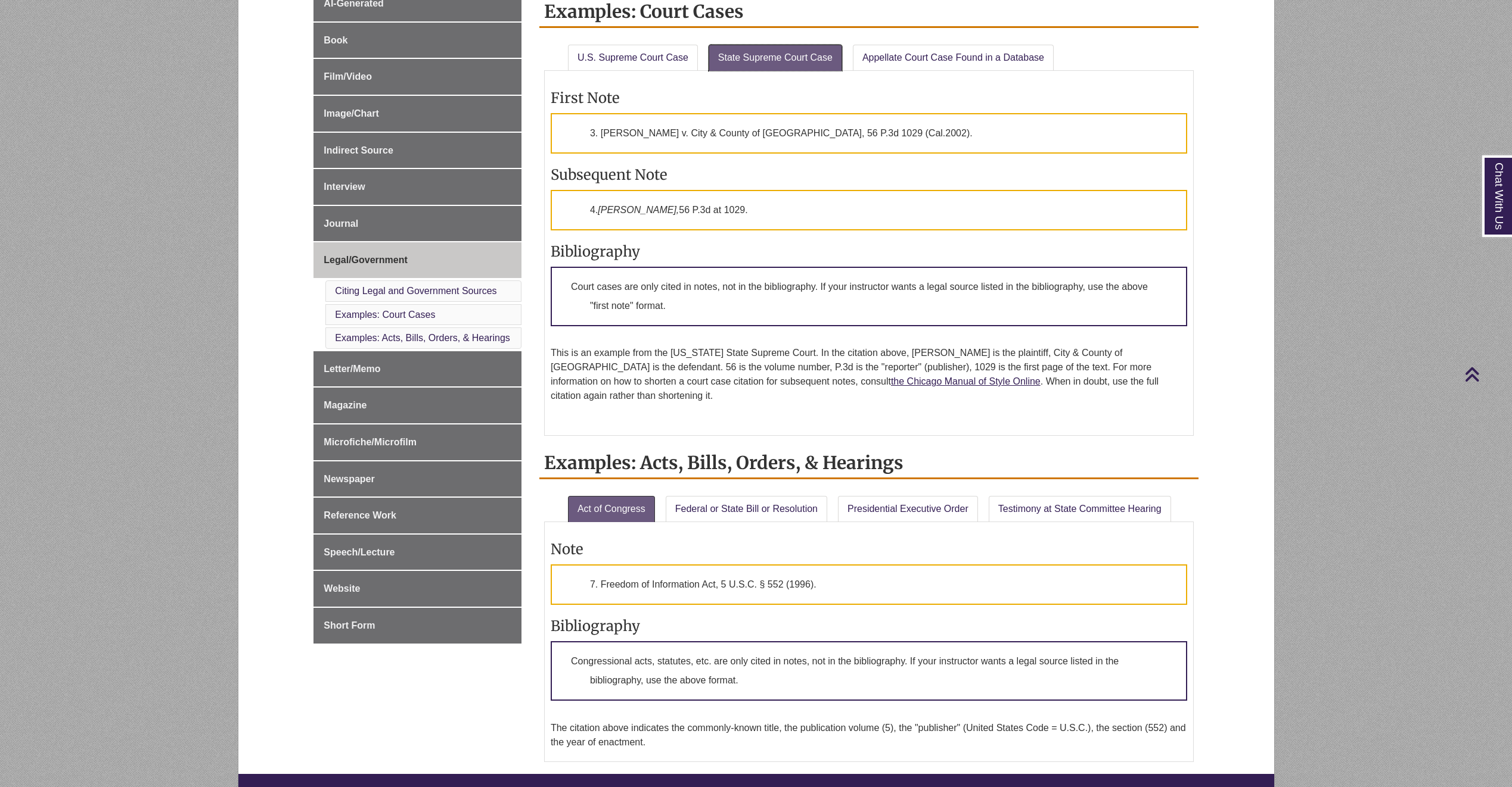
scroll to position [417, 0]
click at [911, 57] on link "Appellate Court Case Found in a Database" at bounding box center [953, 57] width 201 height 26
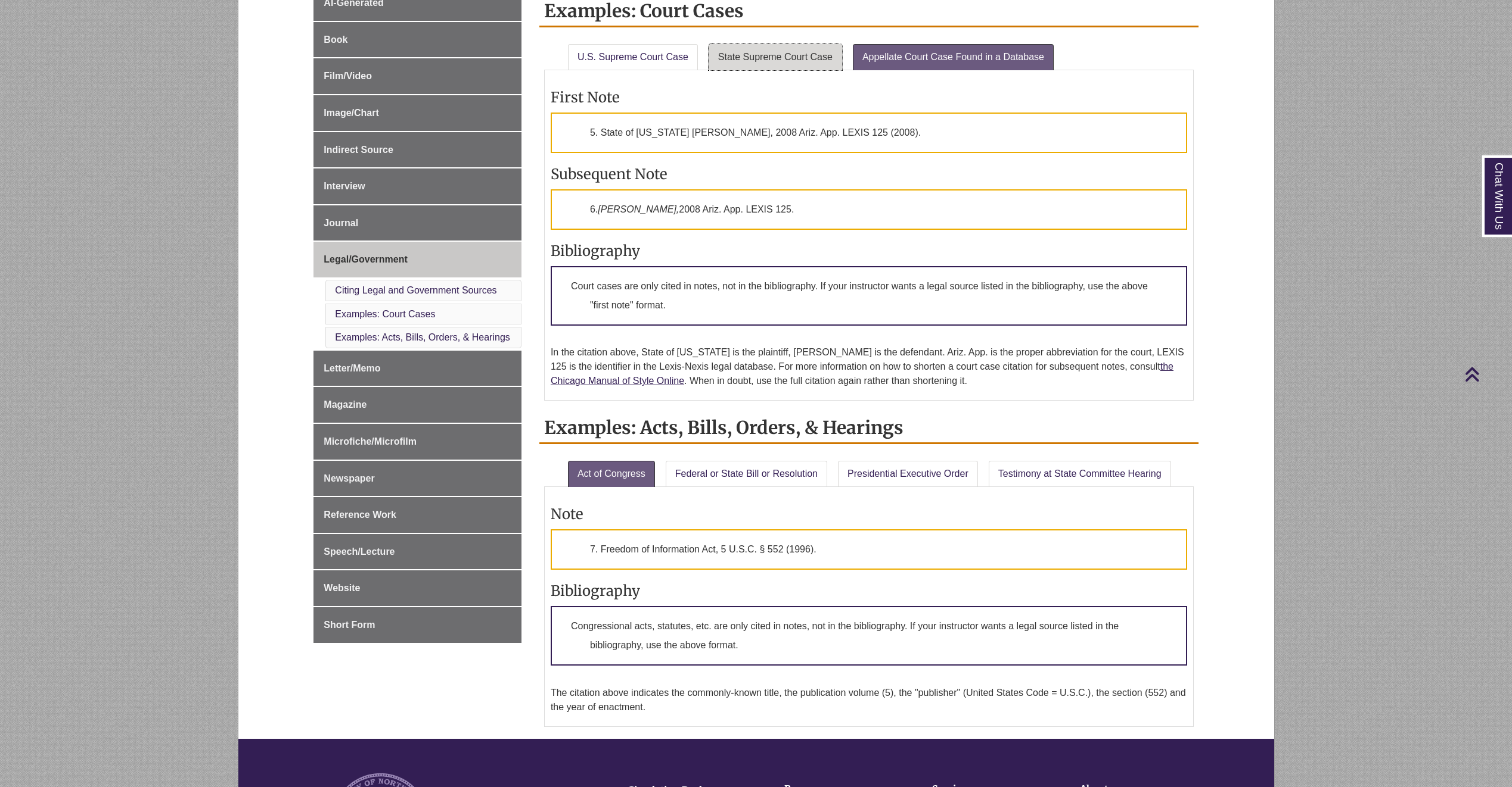
click at [756, 47] on link "State Supreme Court Case" at bounding box center [775, 57] width 133 height 26
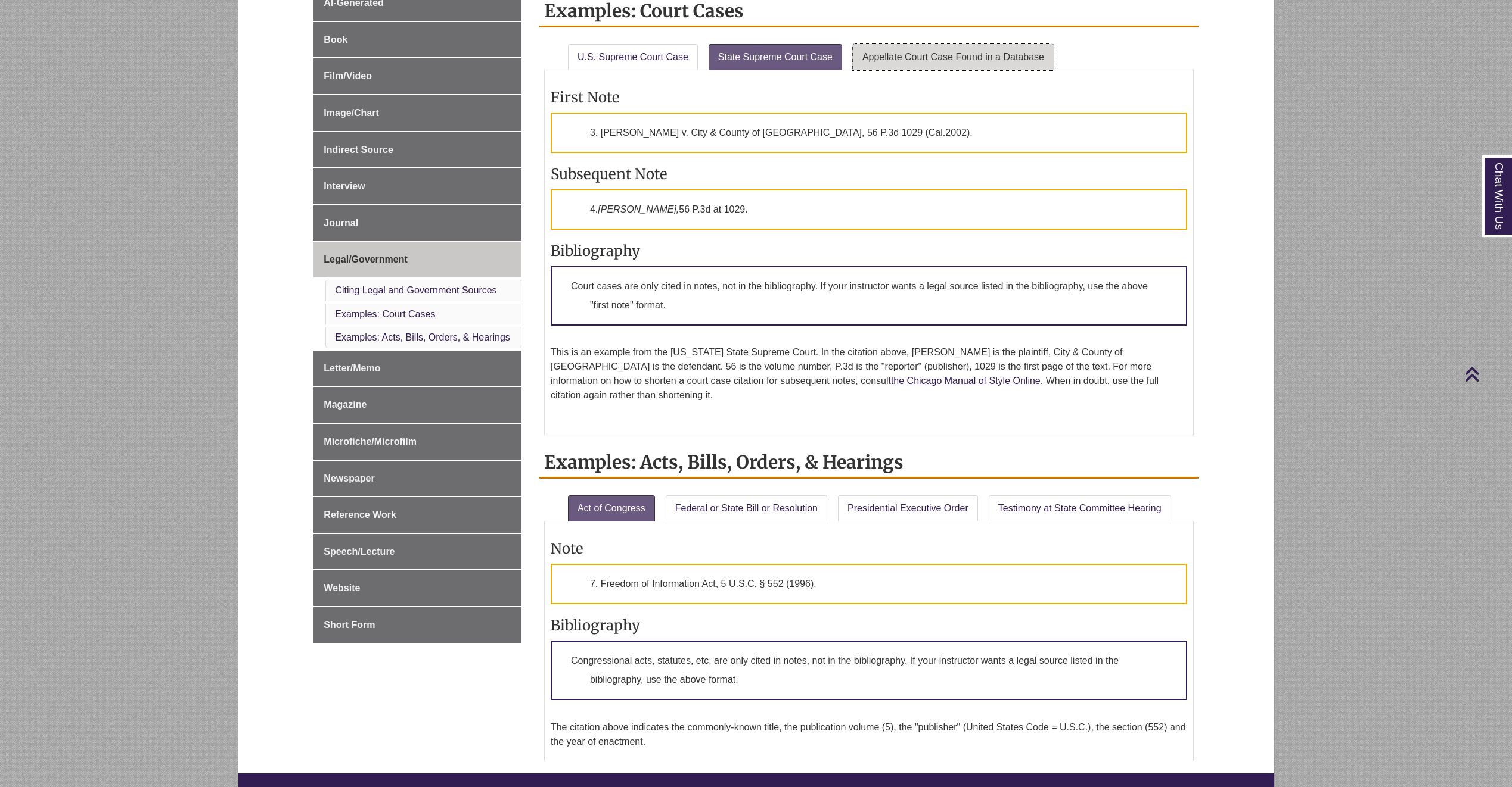
click at [905, 59] on link "Appellate Court Case Found in a Database" at bounding box center [953, 57] width 201 height 26
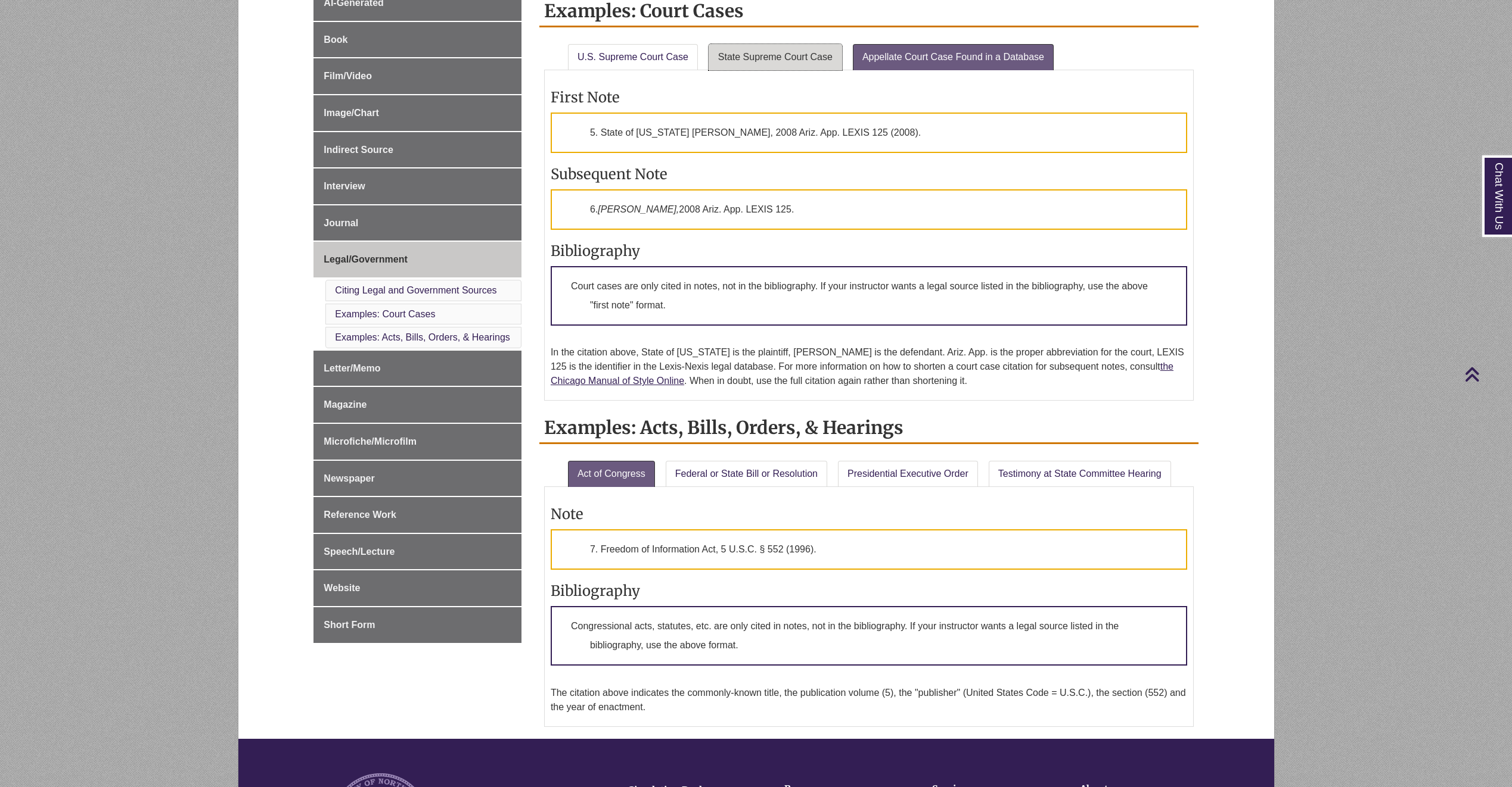
click at [761, 69] on link "State Supreme Court Case" at bounding box center [775, 57] width 133 height 26
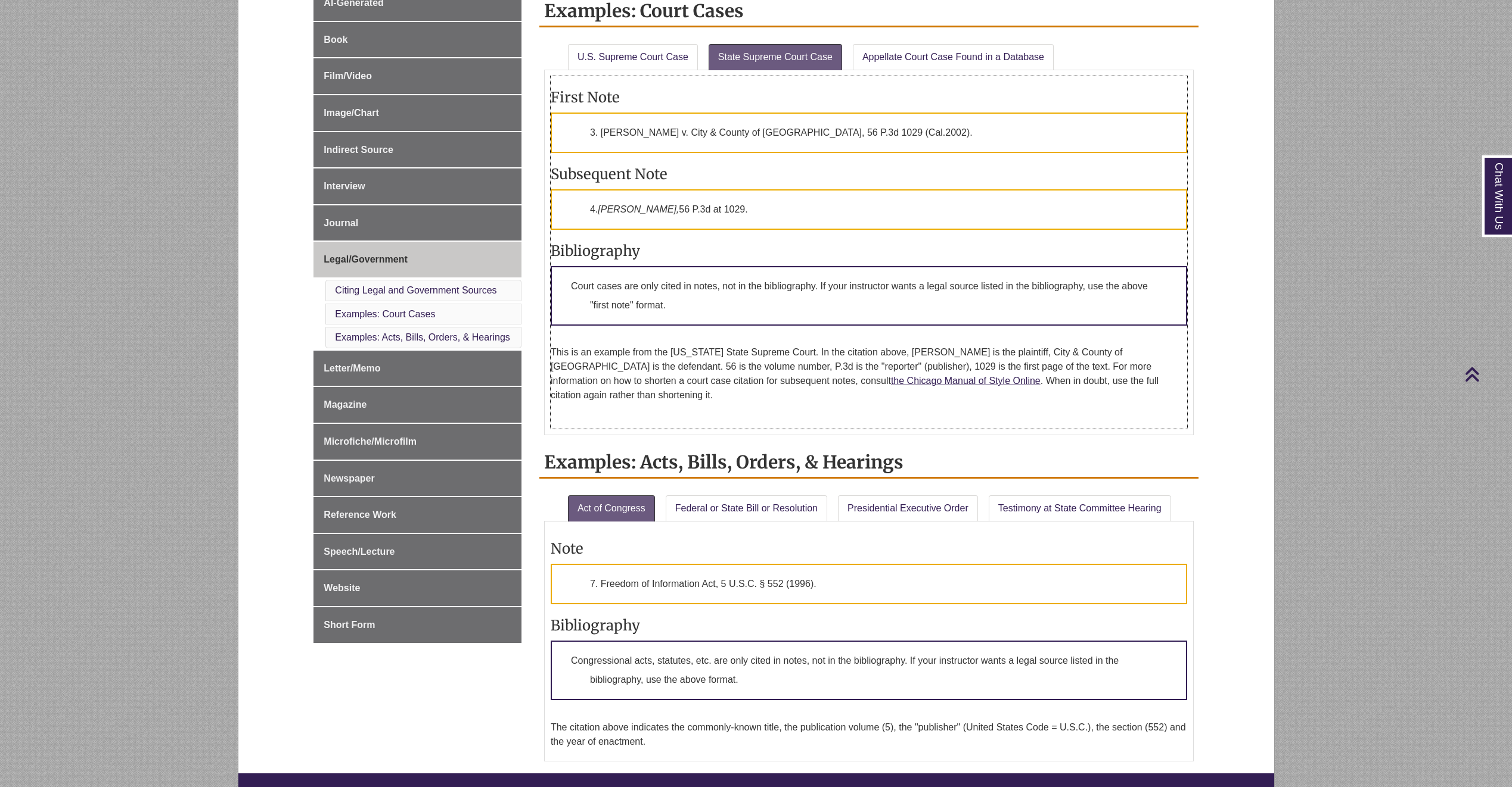
click at [853, 131] on p "3. [PERSON_NAME] v. City & County of [GEOGRAPHIC_DATA], 56 P.3d 1029 (Cal.2002)." at bounding box center [869, 133] width 637 height 41
drag, startPoint x: 852, startPoint y: 133, endPoint x: 946, endPoint y: 139, distance: 94.2
click at [946, 139] on p "3. [PERSON_NAME] v. City & County of [GEOGRAPHIC_DATA], 56 P.3d 1029 (Cal.2002)." at bounding box center [869, 133] width 637 height 41
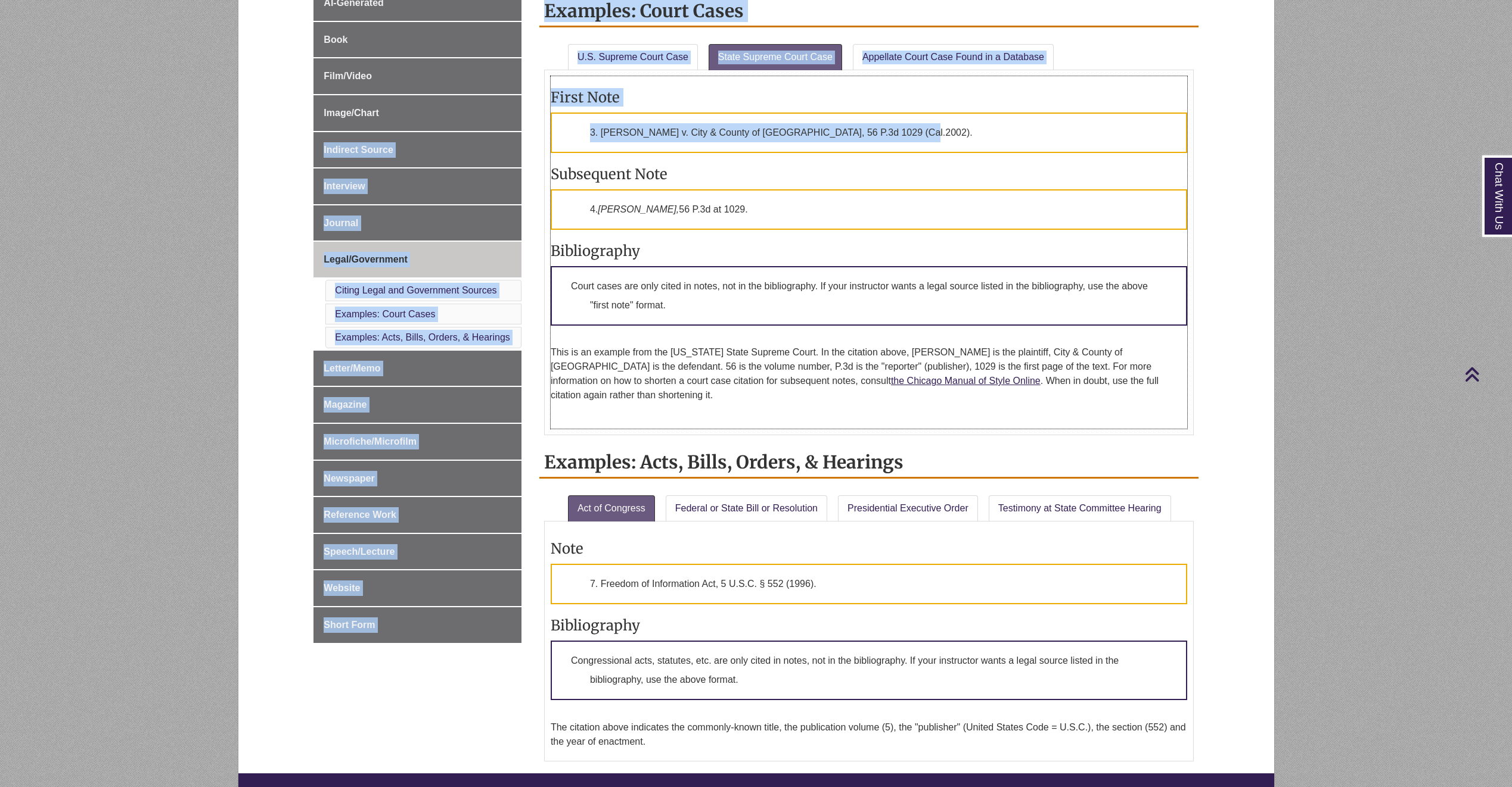
drag, startPoint x: 946, startPoint y: 139, endPoint x: 312, endPoint y: 131, distance: 634.1
click at [312, 131] on div "Chicago Style Page Formatting Sample Pages AI-Generated Book Film/Video Image/C…" at bounding box center [756, 343] width 902 height 861
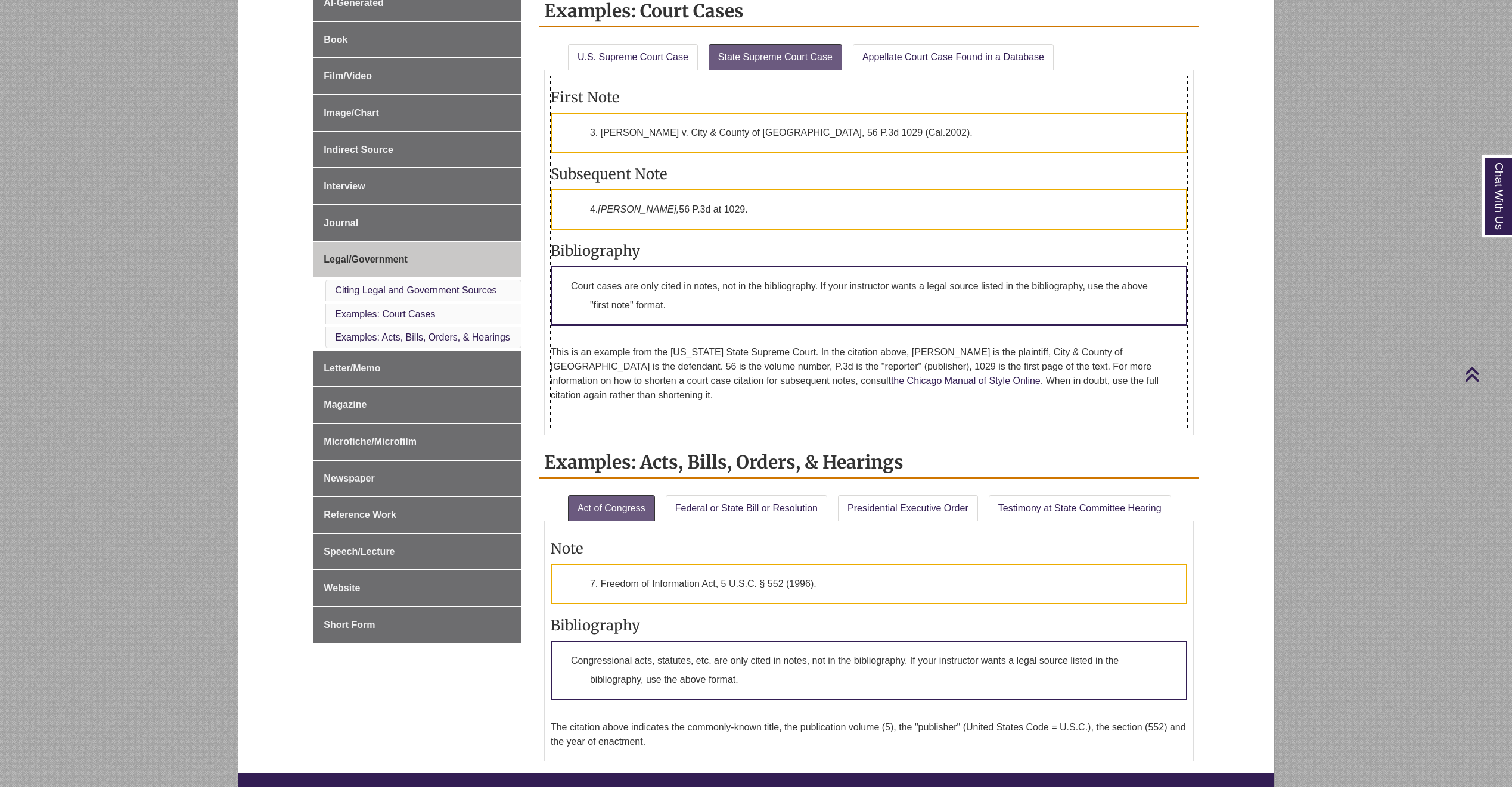
click at [974, 160] on div "First Note 3. [PERSON_NAME] v. City & County of [GEOGRAPHIC_DATA], 56 P.3d 1029…" at bounding box center [869, 253] width 637 height 353
drag, startPoint x: 921, startPoint y: 130, endPoint x: 560, endPoint y: 144, distance: 361.3
click at [560, 144] on p "3. [PERSON_NAME] v. City & County of [GEOGRAPHIC_DATA], 56 P.3d 1029 (Cal.2002)." at bounding box center [869, 133] width 637 height 41
copy p "3. [PERSON_NAME] v. City & County of [GEOGRAPHIC_DATA], 56 P.3d 1029 (Cal.2002)."
